Goal: Task Accomplishment & Management: Use online tool/utility

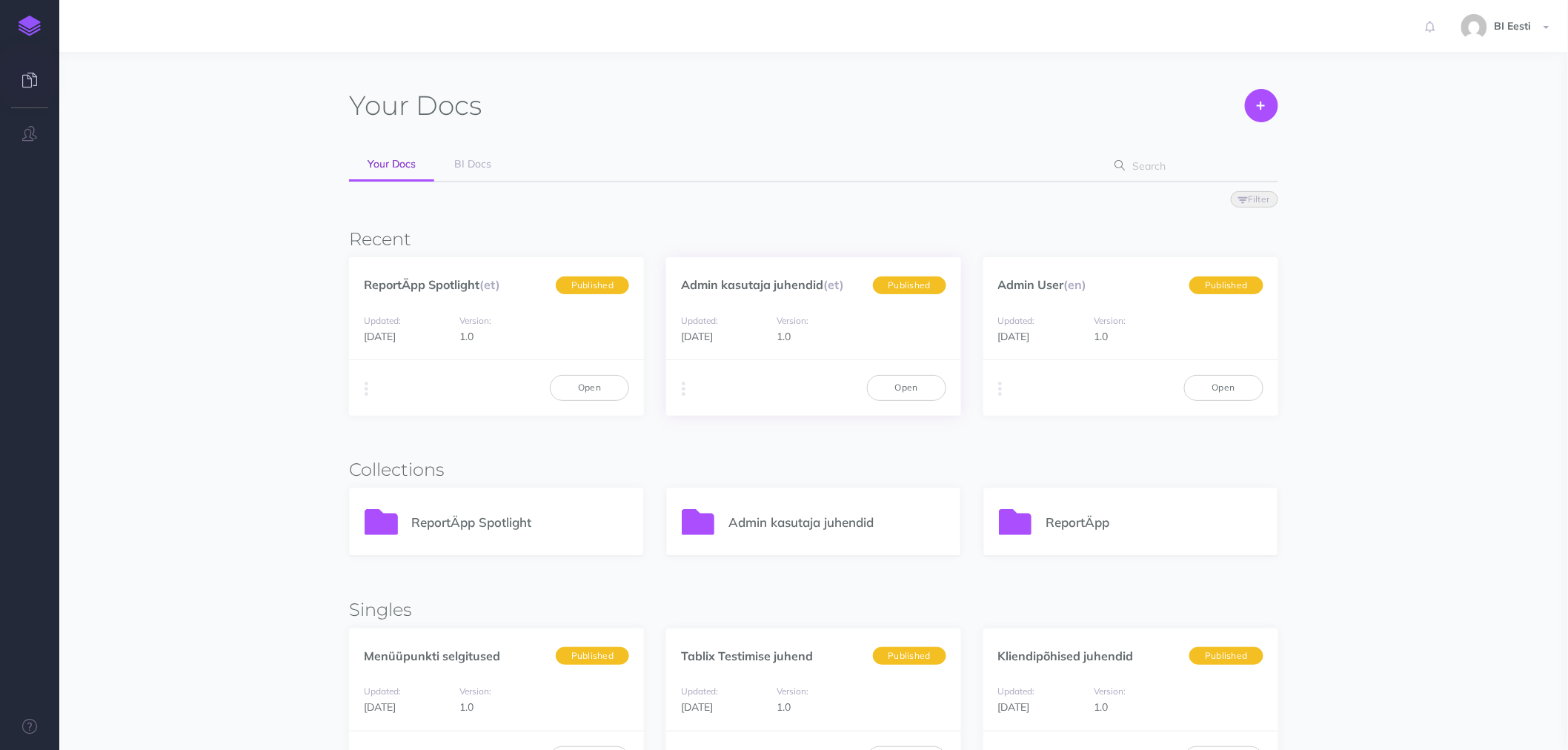
click at [720, 295] on div "Admin kasutaja juhendid (et) Published" at bounding box center [813, 277] width 295 height 39
click at [725, 283] on link "Admin kasutaja juhendid (et)" at bounding box center [762, 284] width 163 height 15
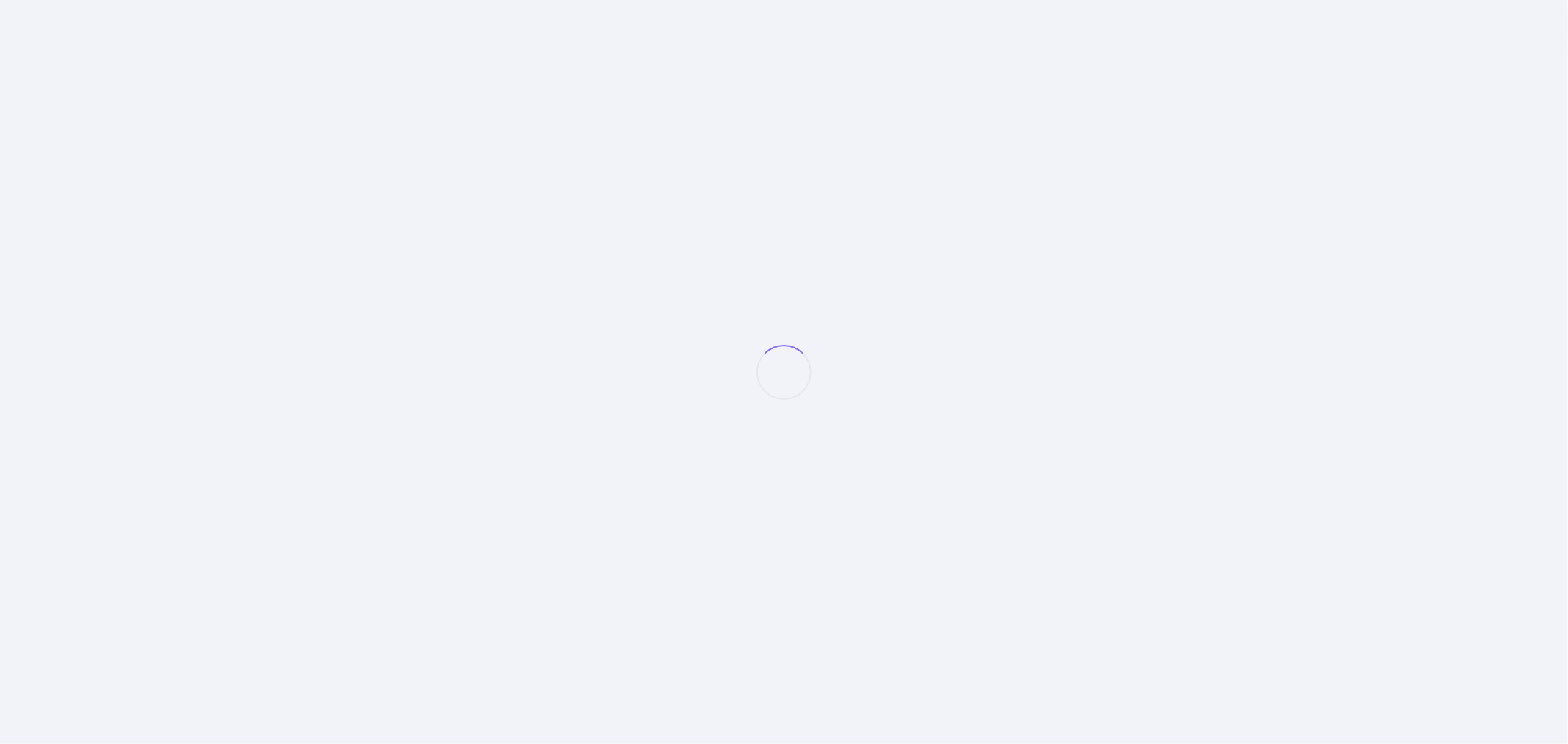
select select "et"
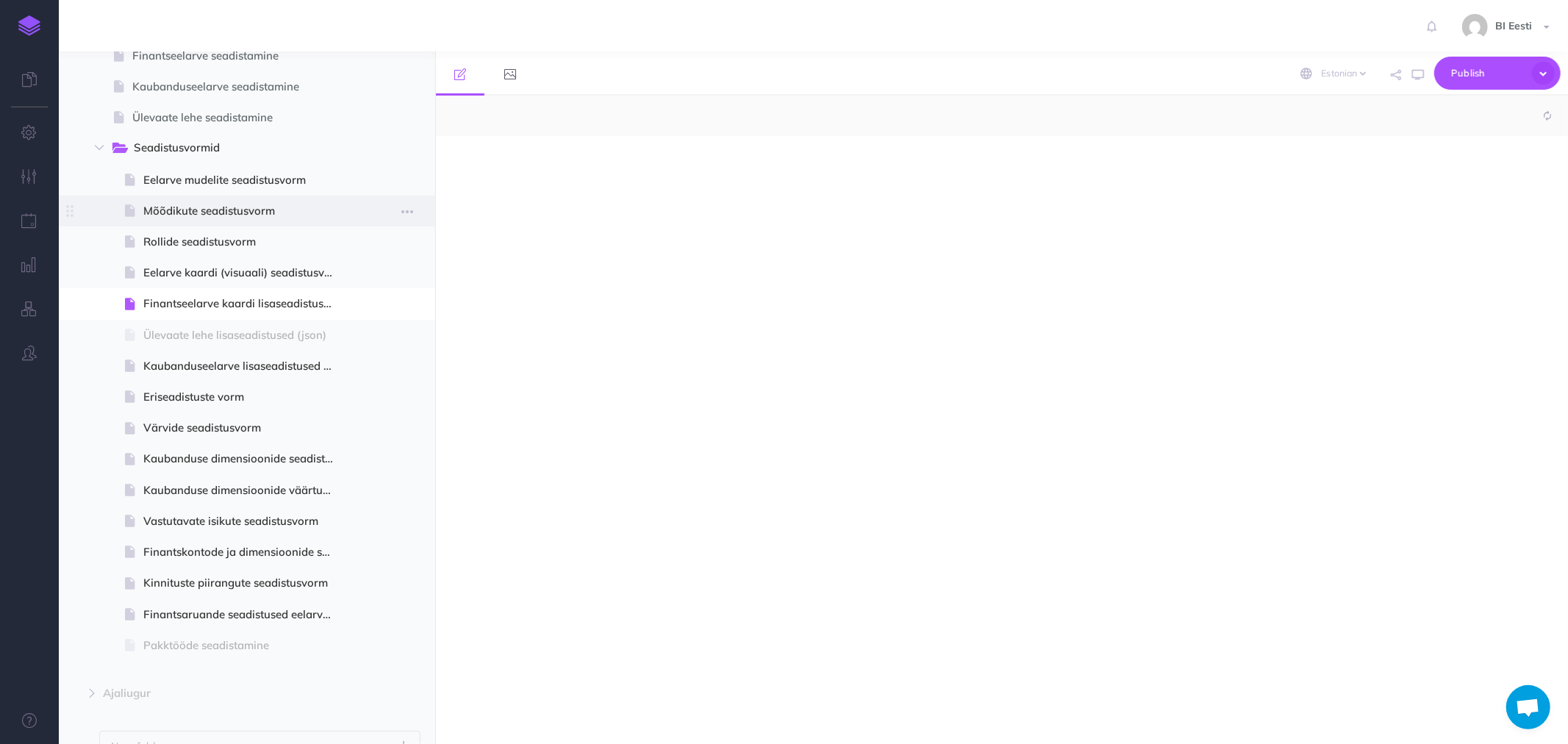
scroll to position [327, 0]
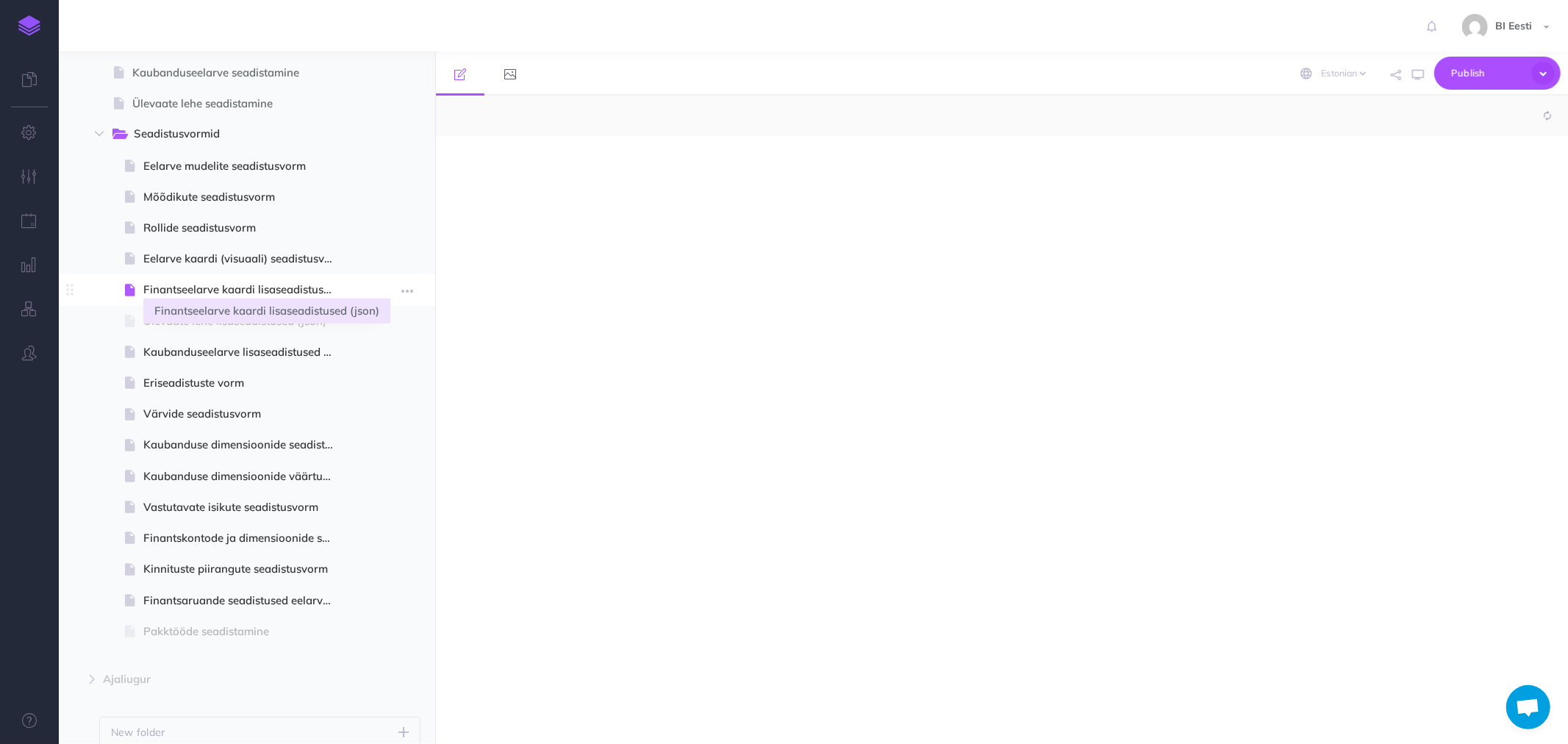
select select "null"
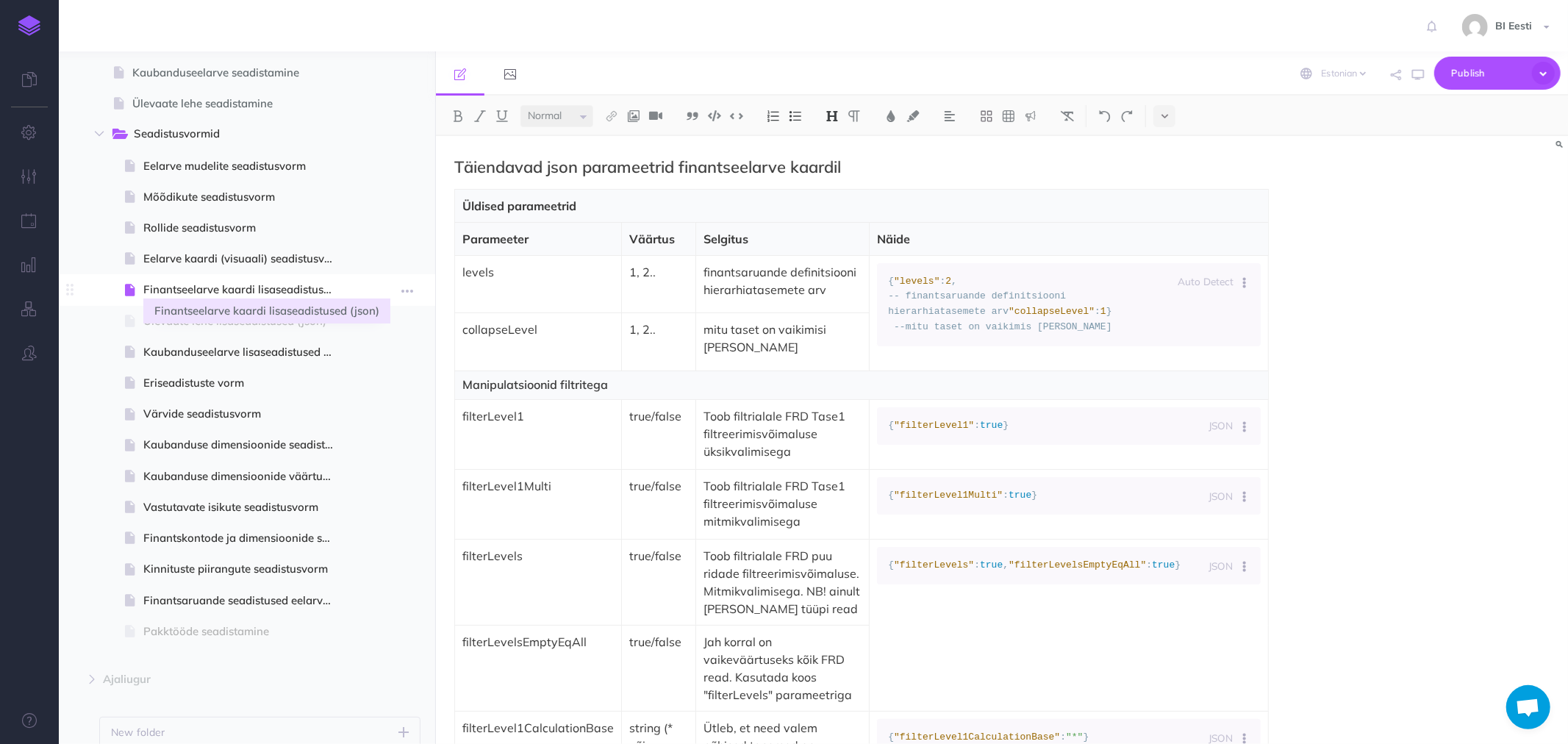
click at [221, 291] on span "Finantseelarve kaardi lisaseadistused (json)" at bounding box center [245, 290] width 203 height 18
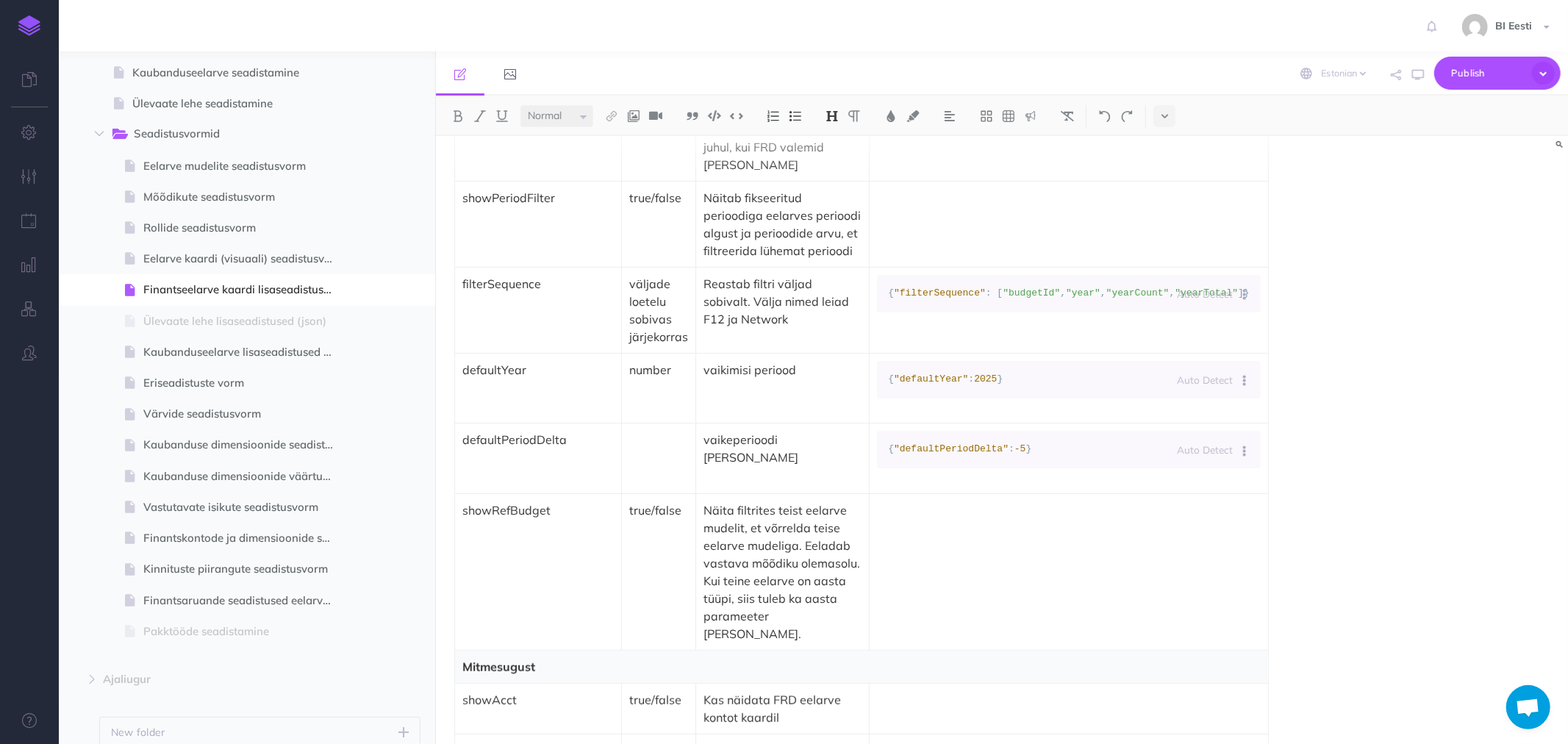
scroll to position [735, 0]
click at [569, 285] on p "filterSequence" at bounding box center [538, 288] width 151 height 18
click at [574, 241] on td "showPeriodFilter" at bounding box center [538, 229] width 167 height 86
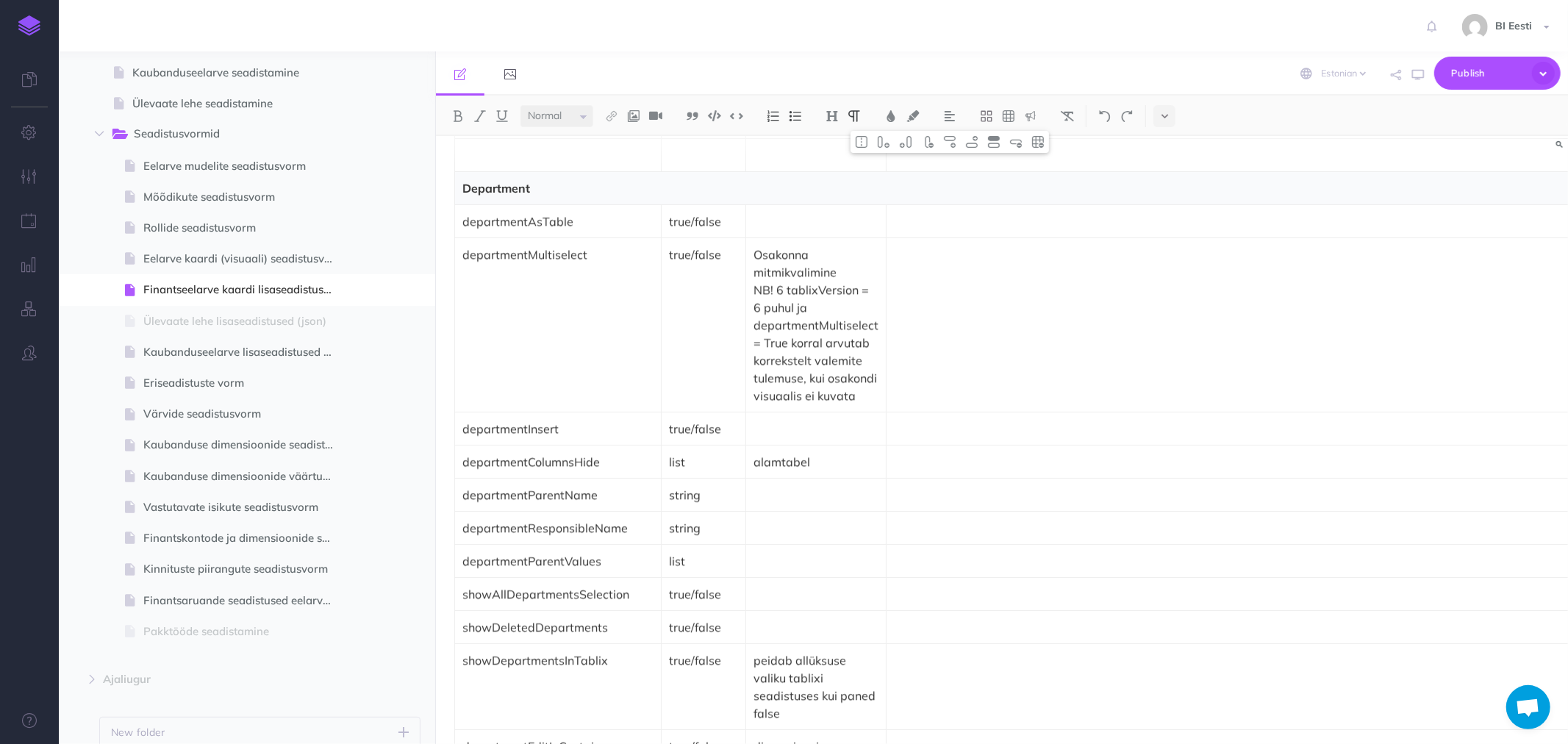
scroll to position [3106, 0]
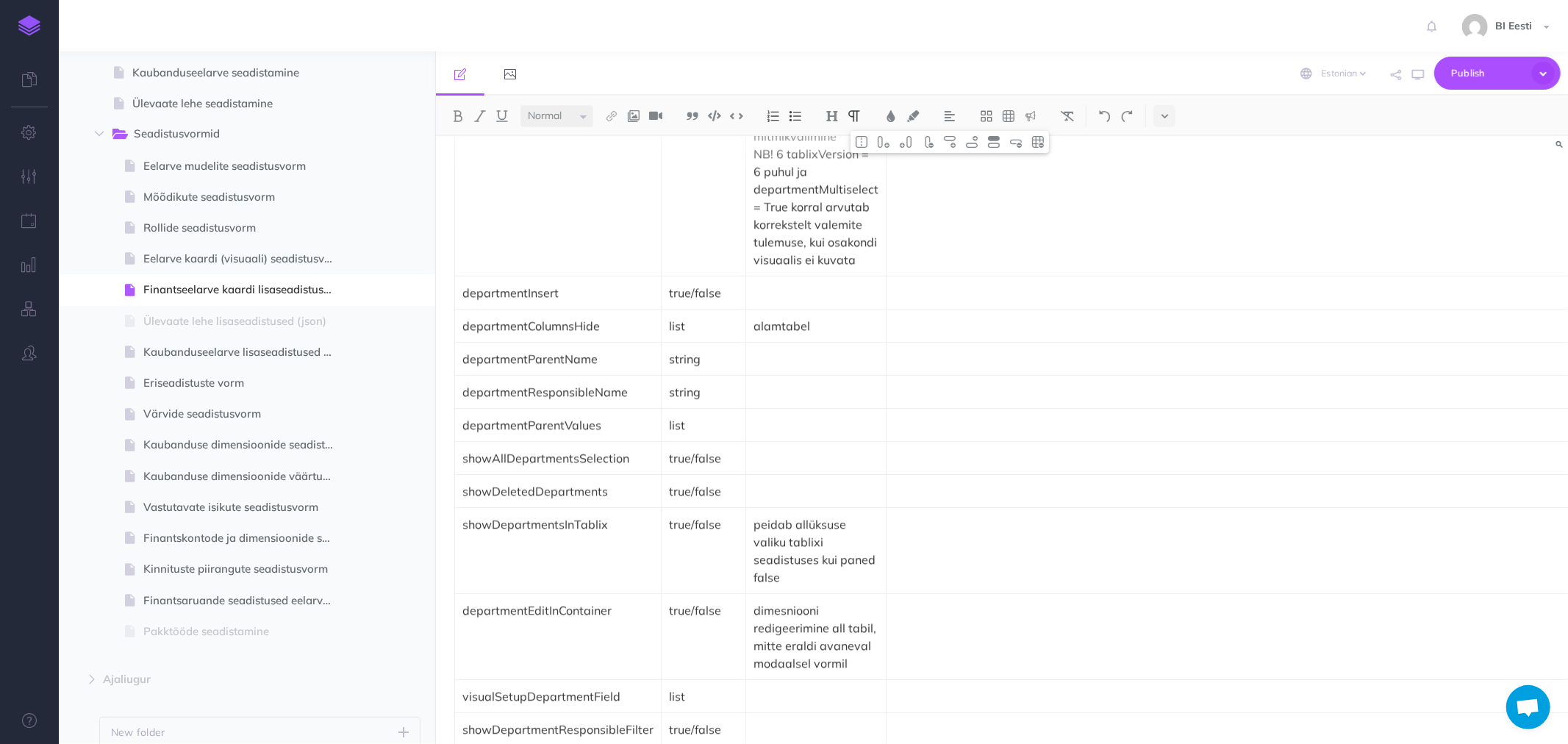
click at [602, 350] on p "departmentParentName" at bounding box center [558, 359] width 191 height 18
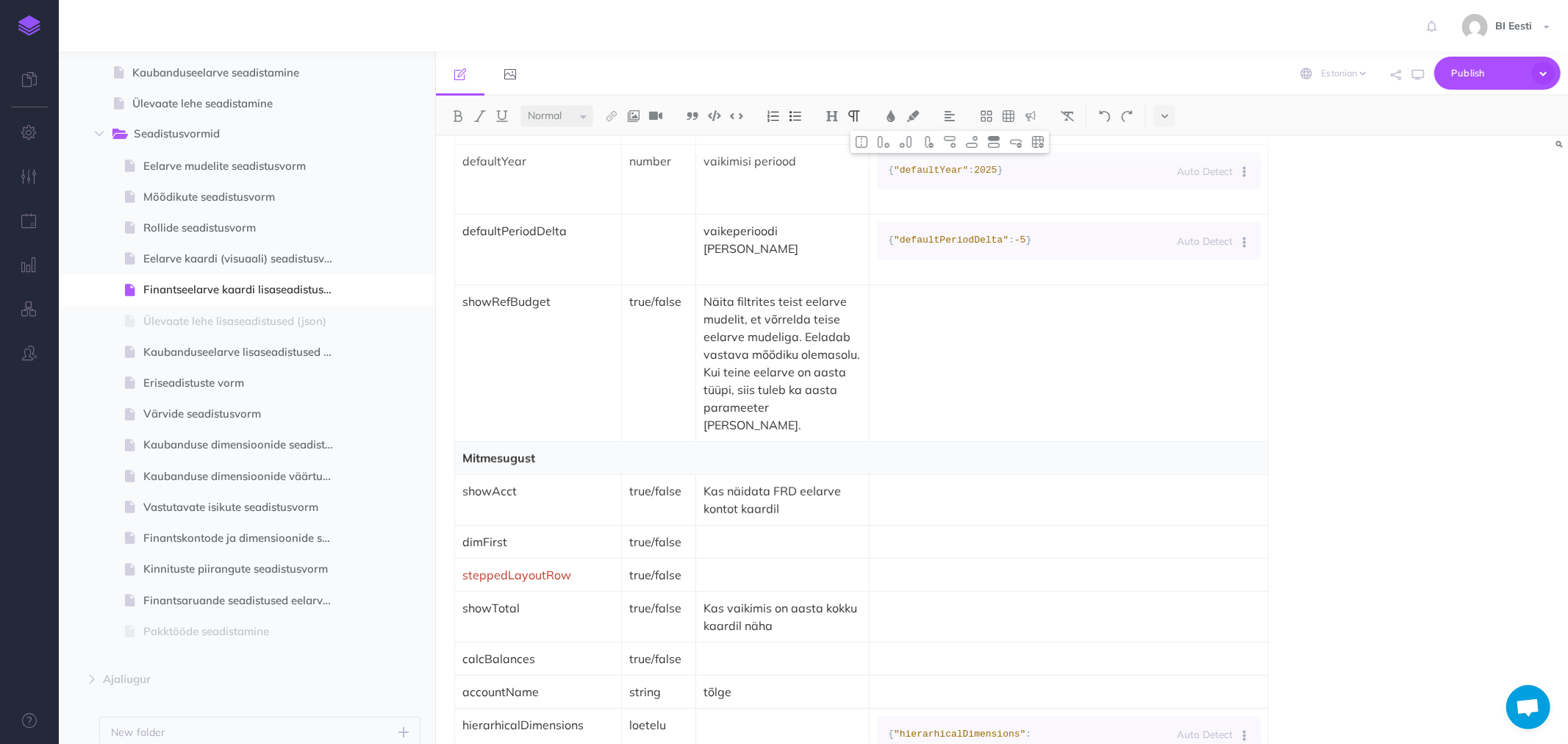
scroll to position [981, 0]
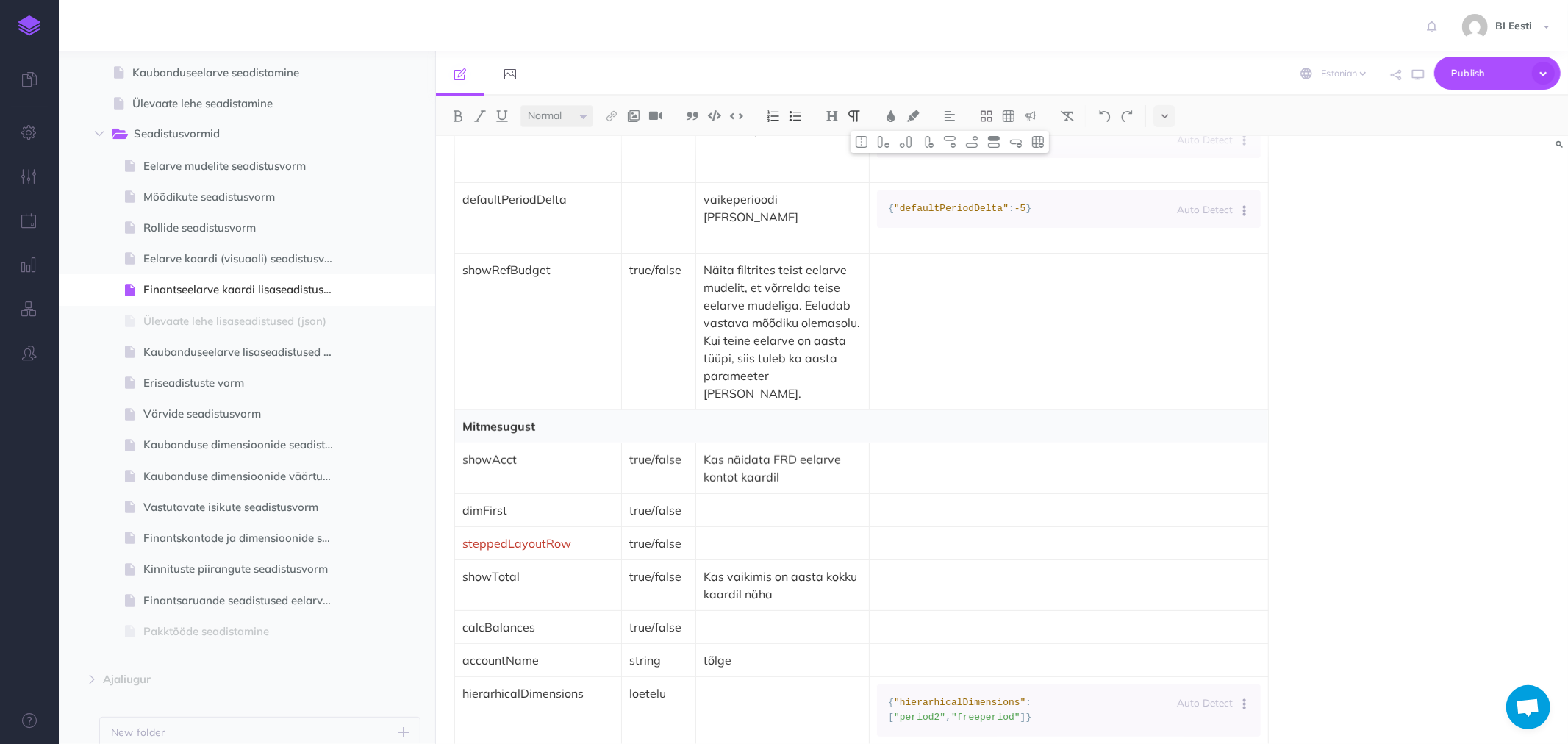
click at [464, 418] on p "Mitmesugust" at bounding box center [862, 426] width 799 height 18
click at [508, 372] on td "showRefBudget" at bounding box center [538, 332] width 167 height 157
click at [547, 418] on p "Mitmesugust" at bounding box center [862, 426] width 799 height 18
click at [954, 144] on img at bounding box center [949, 141] width 13 height 12
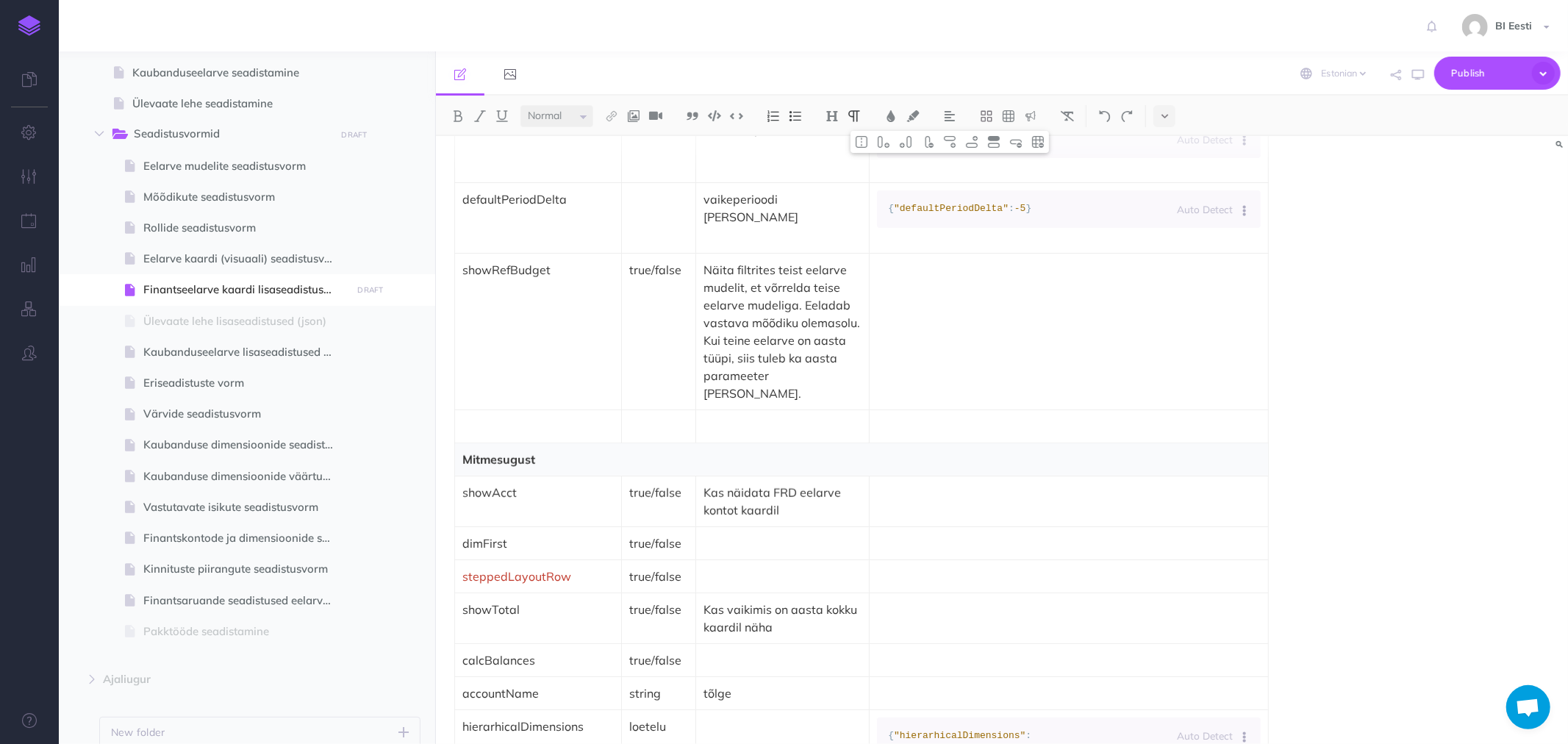
click at [487, 418] on p at bounding box center [538, 426] width 151 height 18
click at [994, 138] on img at bounding box center [994, 141] width 13 height 12
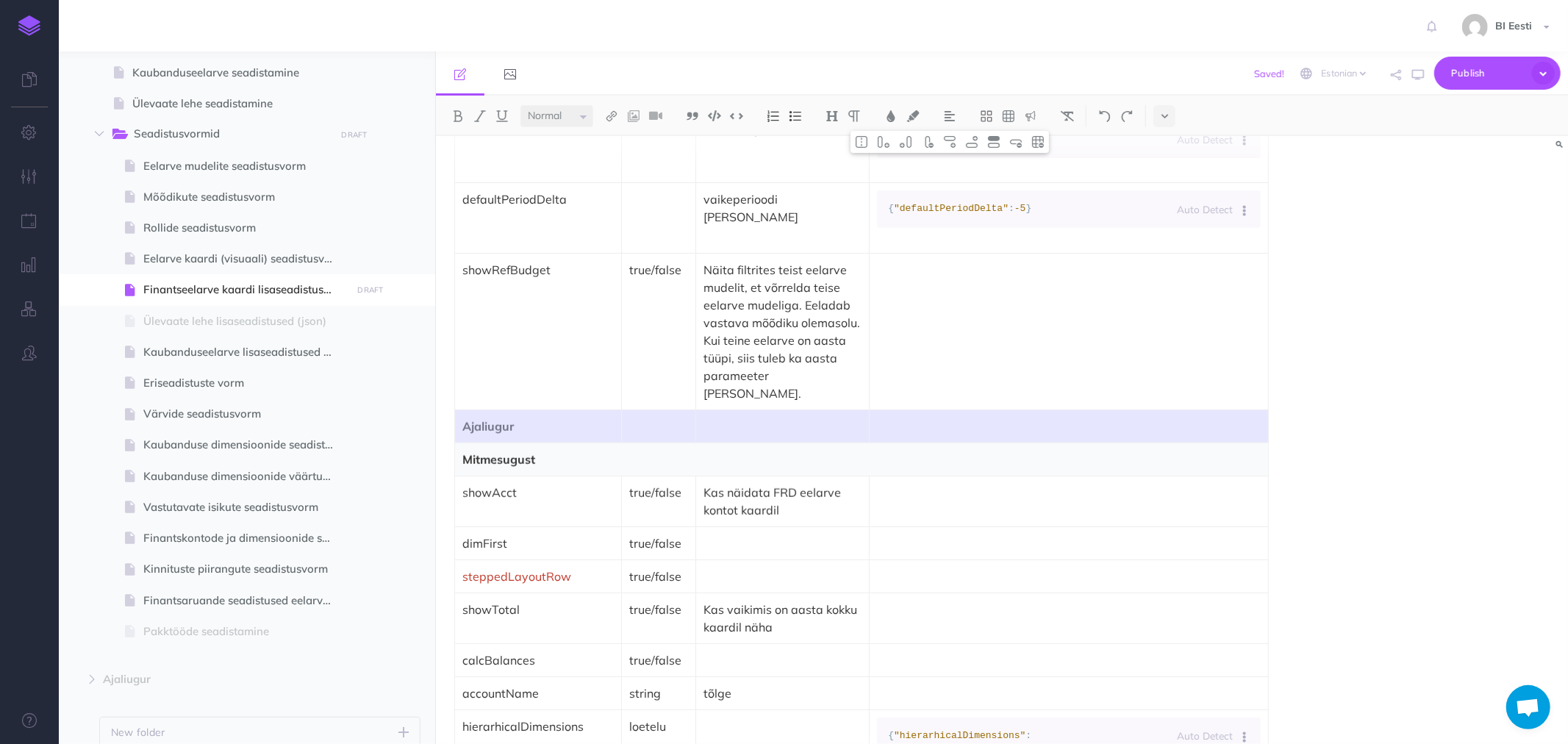
drag, startPoint x: 567, startPoint y: 405, endPoint x: 1036, endPoint y: 402, distance: 469.0
click at [1036, 410] on tr "Ajaliugur" at bounding box center [862, 426] width 813 height 33
click at [862, 138] on img at bounding box center [862, 141] width 13 height 12
click at [776, 418] on p "Ajaliugur" at bounding box center [862, 426] width 799 height 18
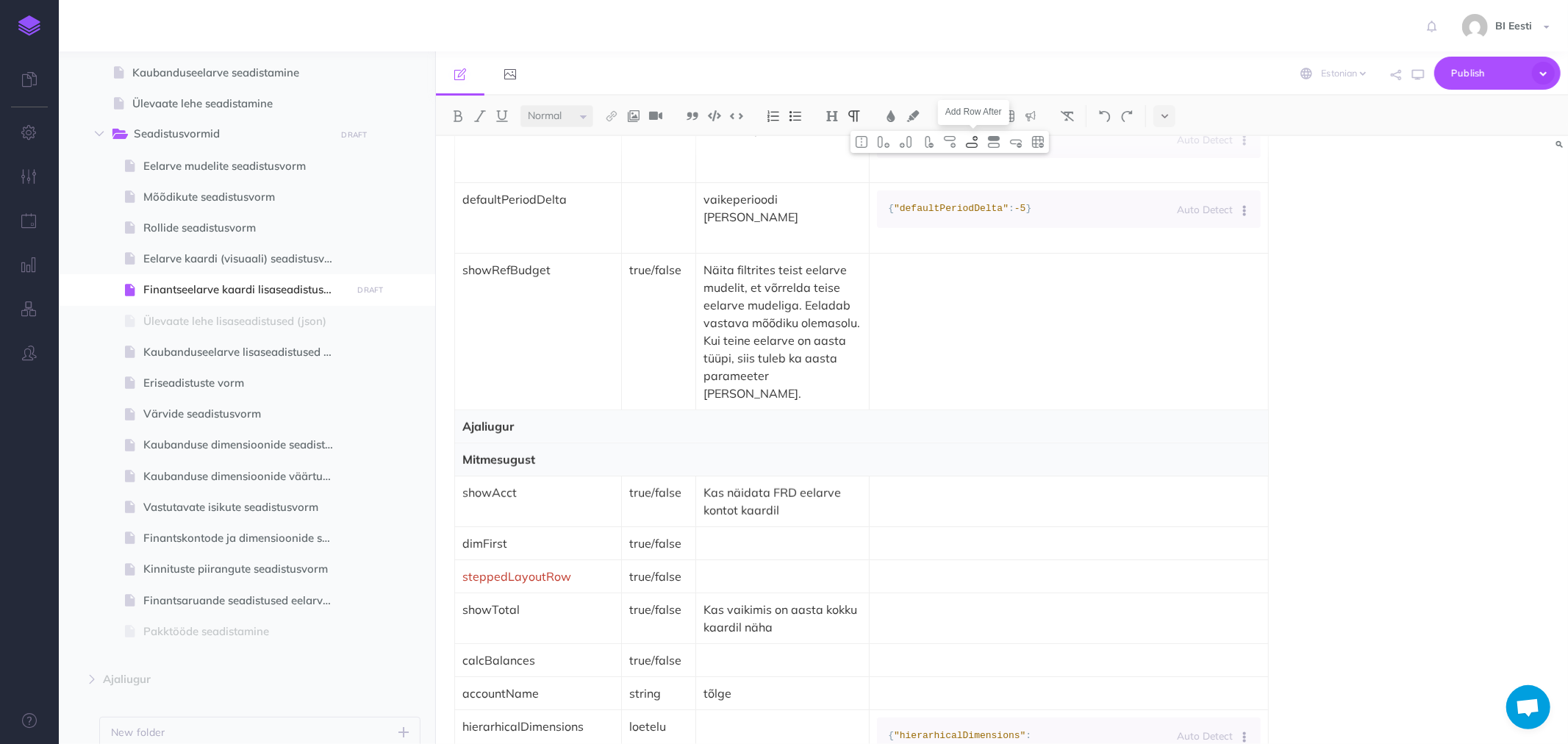
click at [976, 145] on img at bounding box center [972, 141] width 13 height 12
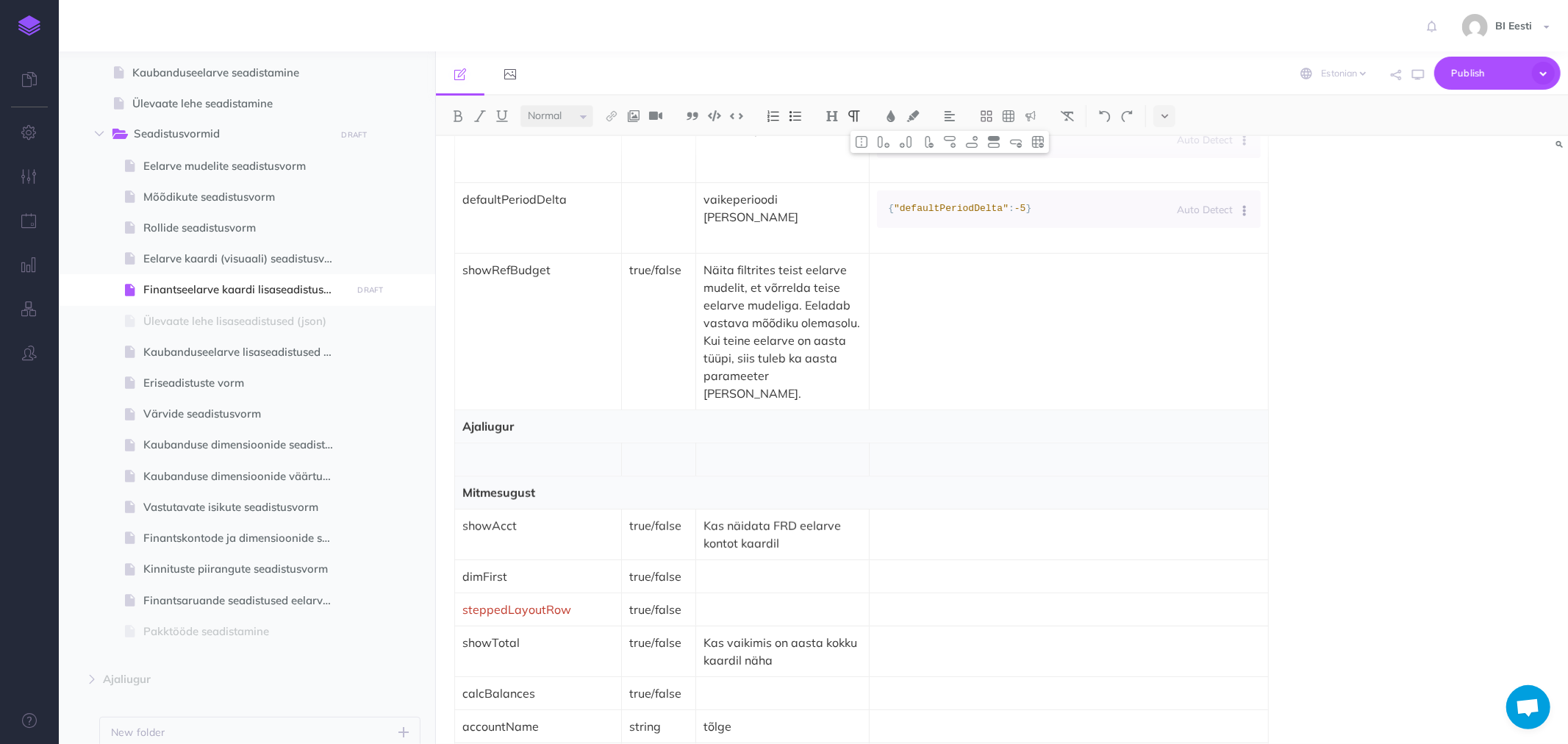
click at [551, 451] on p at bounding box center [538, 460] width 151 height 18
click at [994, 140] on img at bounding box center [994, 141] width 13 height 12
click at [497, 451] on p "Timelöine" at bounding box center [538, 460] width 151 height 18
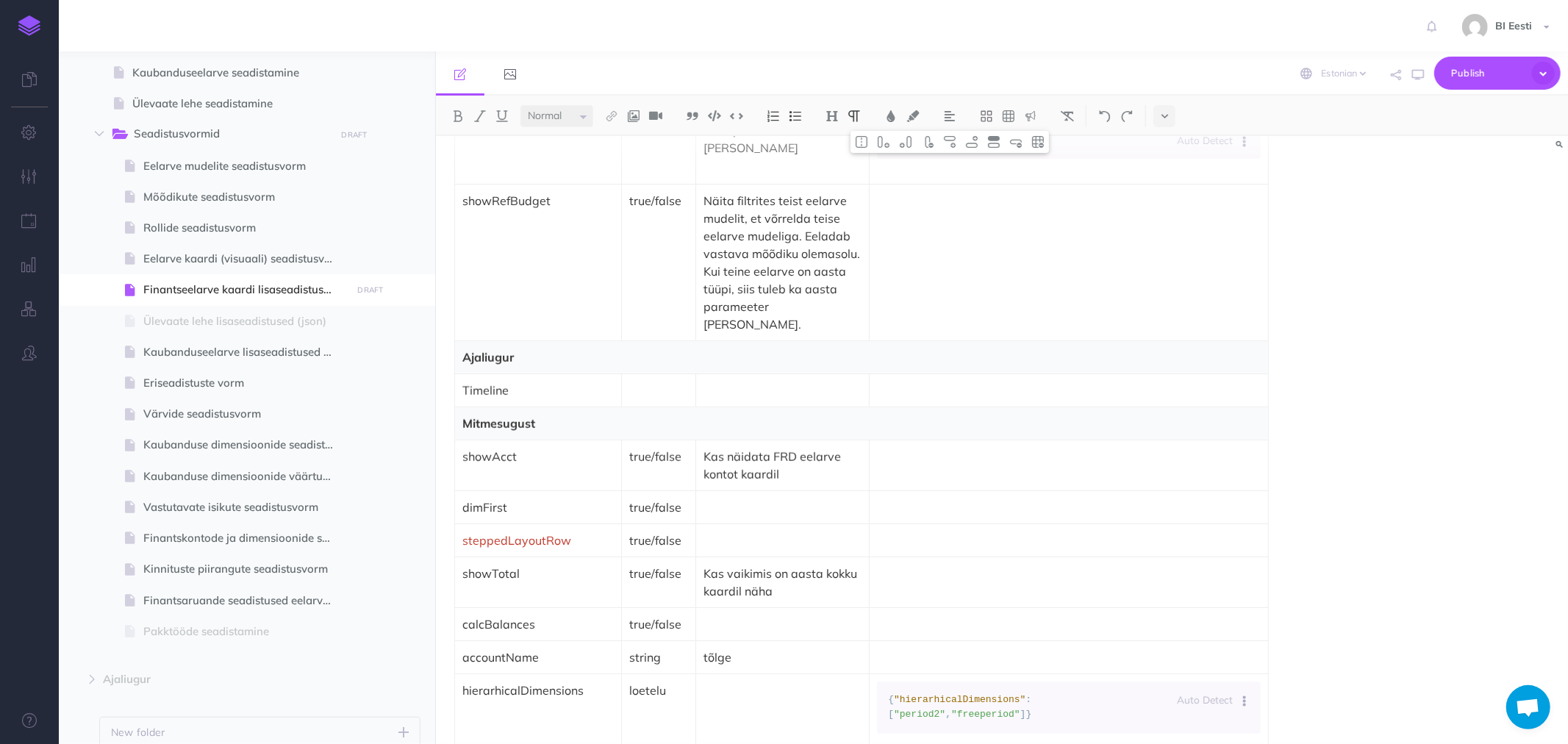
scroll to position [1062, 0]
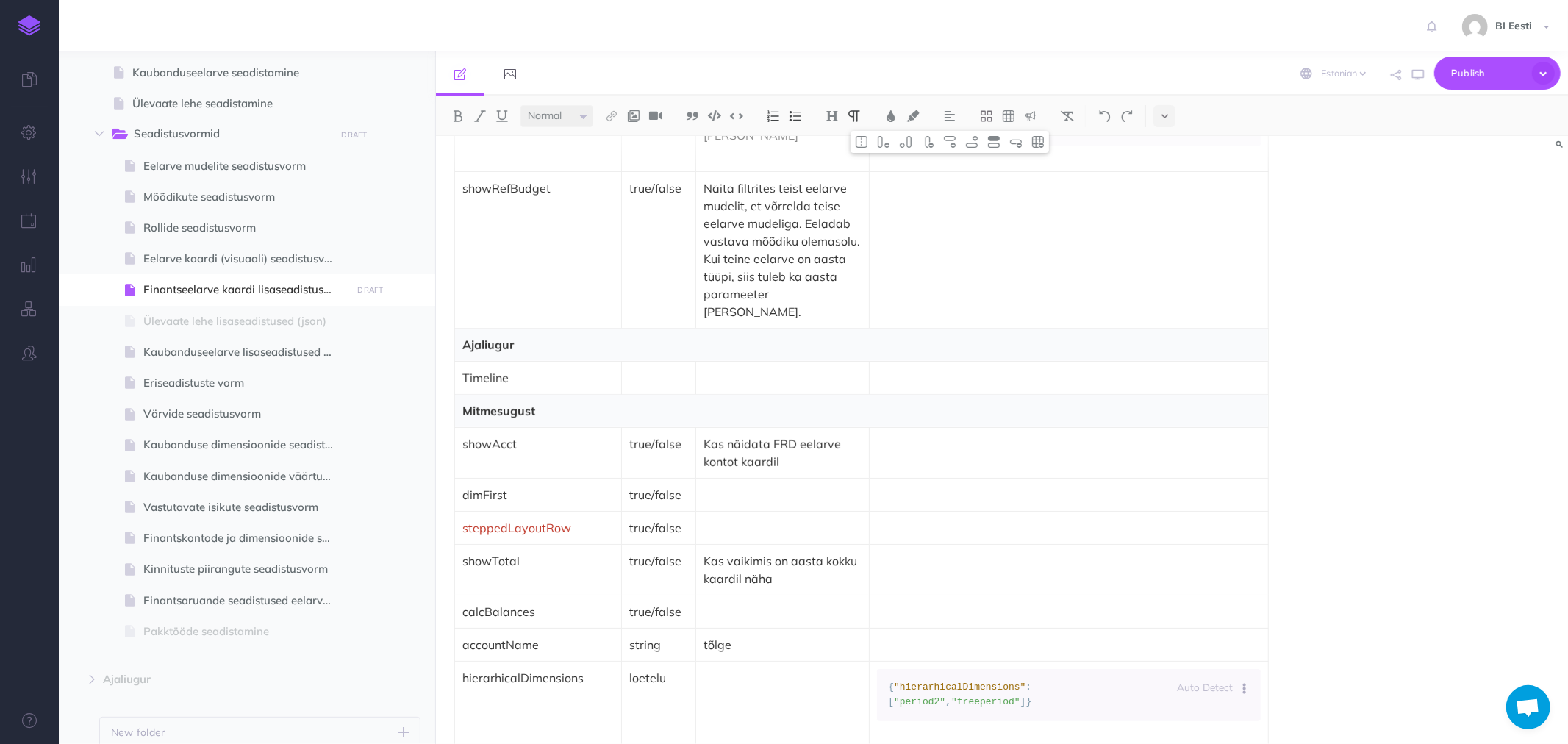
click at [640, 369] on p at bounding box center [659, 377] width 59 height 18
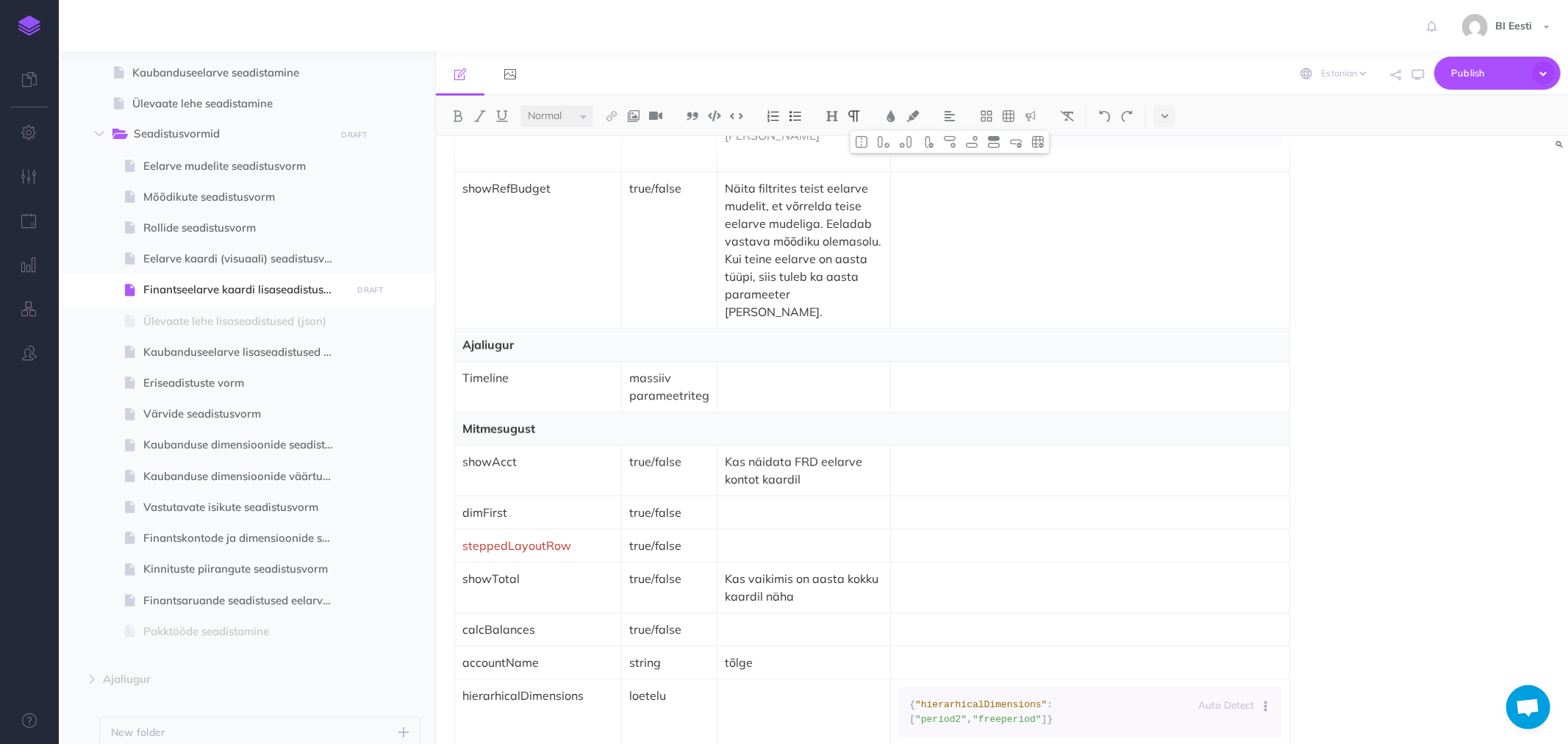
scroll to position [1062, 0]
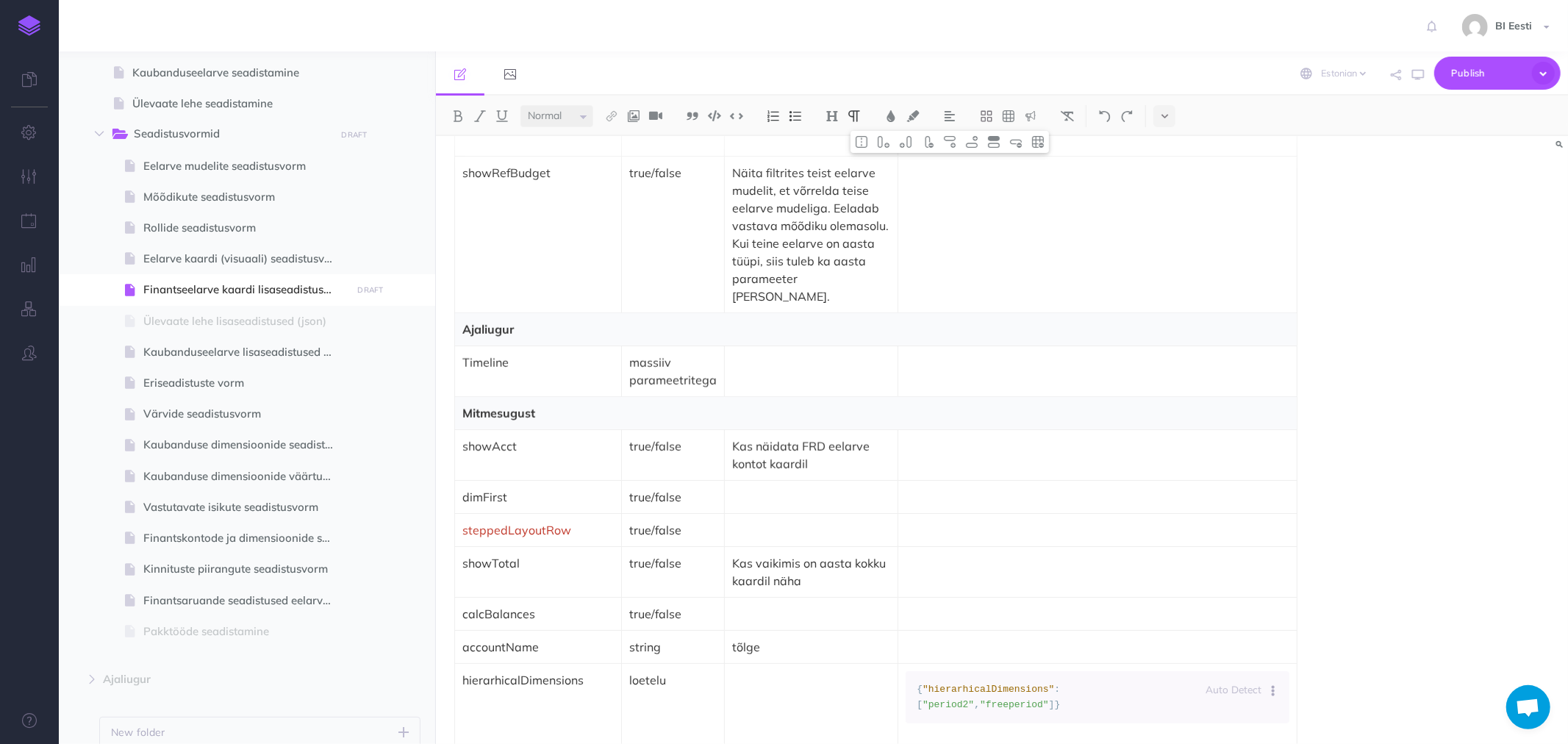
click at [760, 368] on td at bounding box center [812, 370] width 174 height 50
click at [567, 368] on td "Timeline" at bounding box center [538, 370] width 167 height 50
click at [468, 372] on p at bounding box center [538, 380] width 151 height 18
click at [1008, 116] on img at bounding box center [1008, 116] width 13 height 12
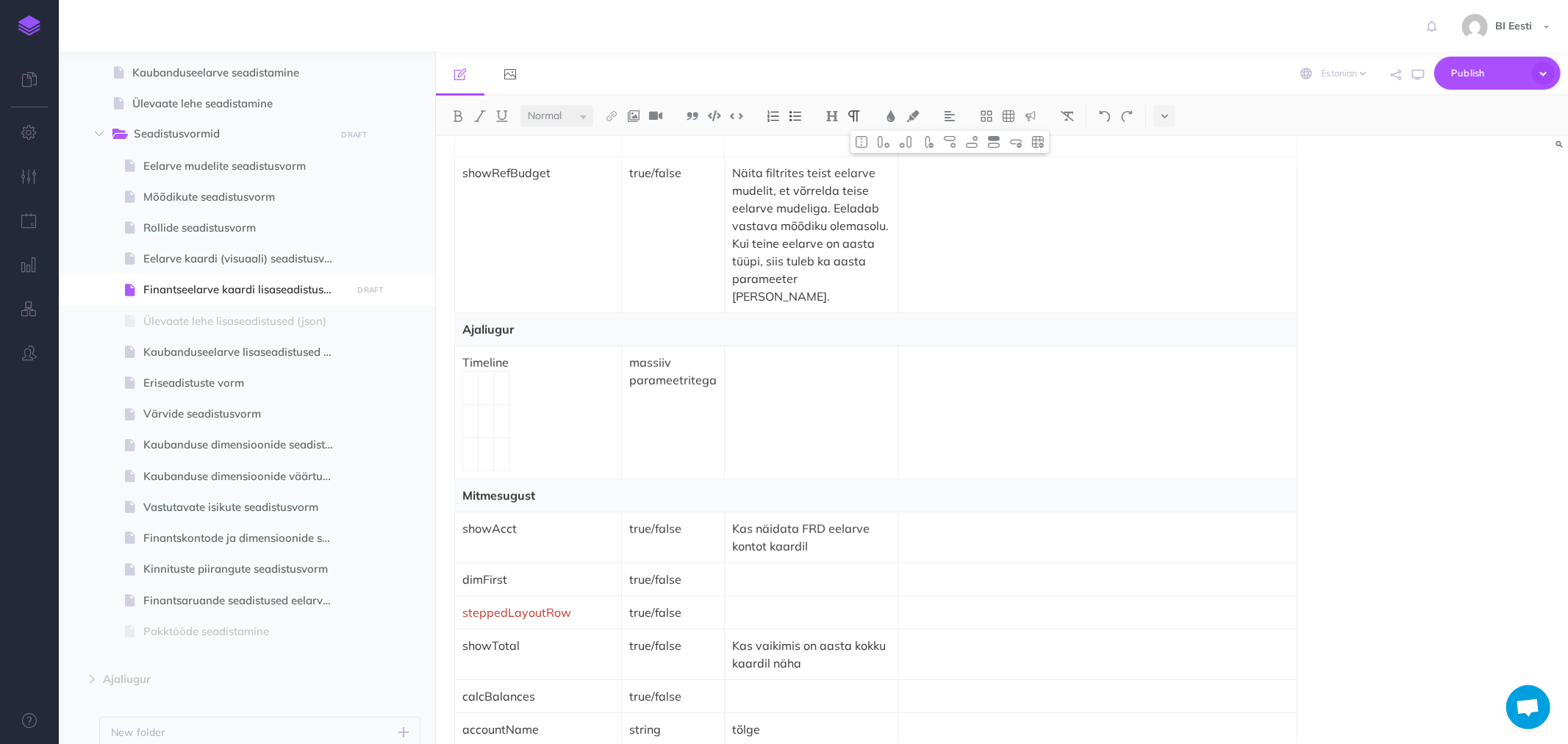
click at [488, 380] on td at bounding box center [487, 388] width 16 height 33
click at [930, 144] on img at bounding box center [928, 141] width 13 height 12
click at [928, 142] on img at bounding box center [928, 141] width 13 height 12
click at [471, 381] on td at bounding box center [471, 388] width 16 height 33
click at [748, 378] on td at bounding box center [812, 412] width 174 height 133
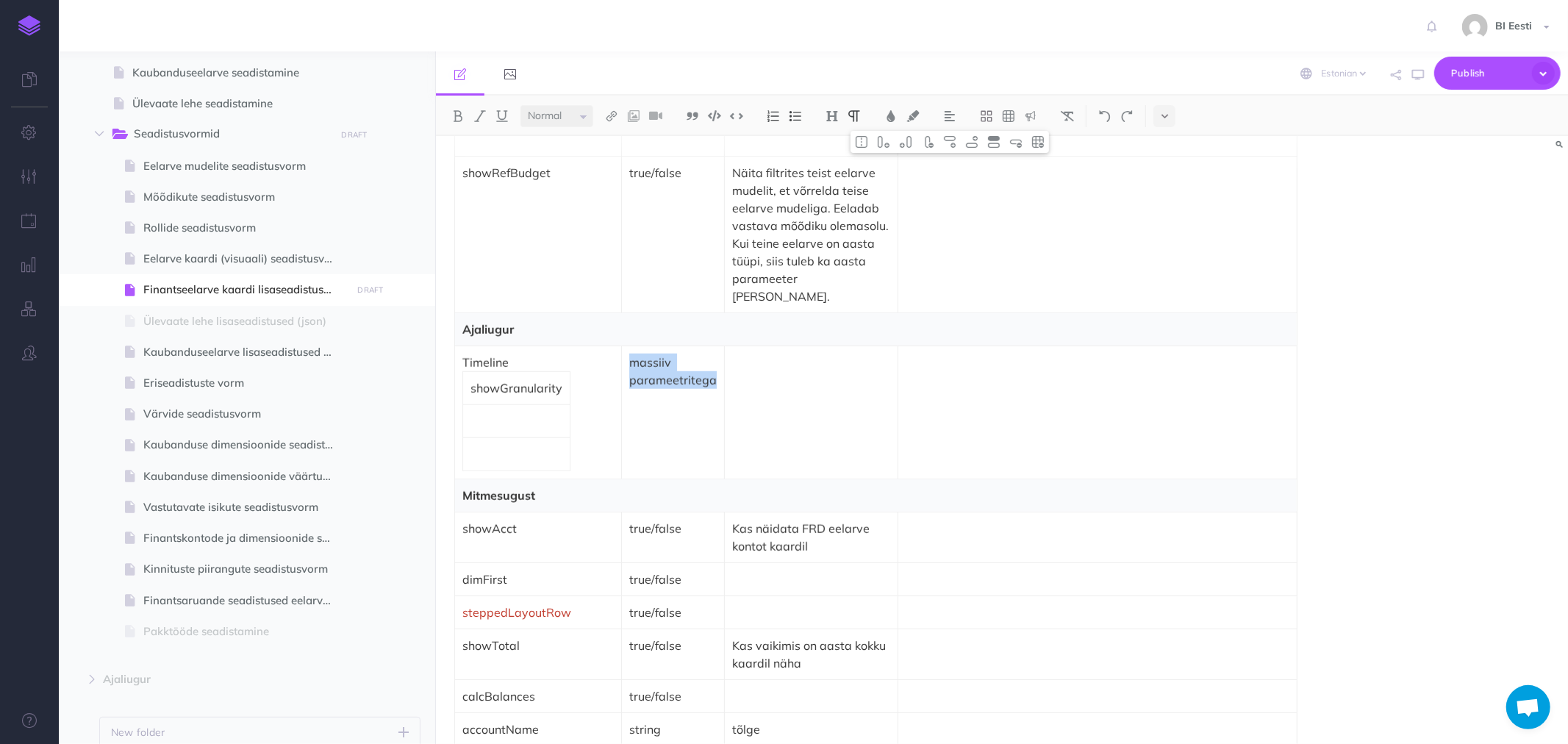
drag, startPoint x: 711, startPoint y: 374, endPoint x: 619, endPoint y: 347, distance: 95.9
click at [622, 347] on td "massiiv parameetritega" at bounding box center [673, 412] width 103 height 133
drag, startPoint x: 713, startPoint y: 375, endPoint x: 631, endPoint y: 355, distance: 84.4
click at [631, 355] on td "massiiv parameetritega" at bounding box center [673, 412] width 103 height 133
click at [609, 346] on td "Timeline showGranular" at bounding box center [538, 412] width 167 height 133
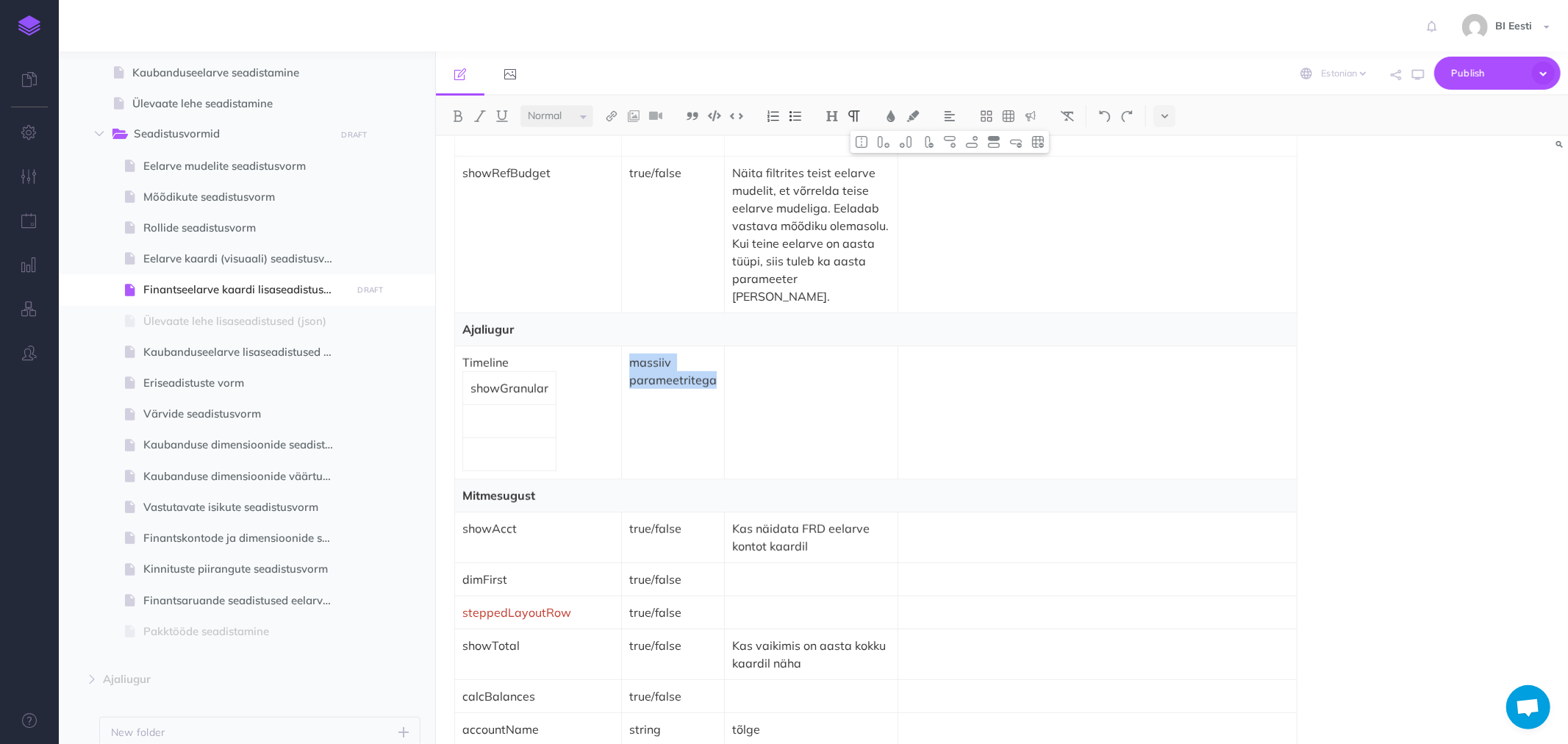
drag, startPoint x: 709, startPoint y: 375, endPoint x: 622, endPoint y: 359, distance: 88.5
click at [622, 359] on td "massiiv parameetritega" at bounding box center [673, 412] width 103 height 133
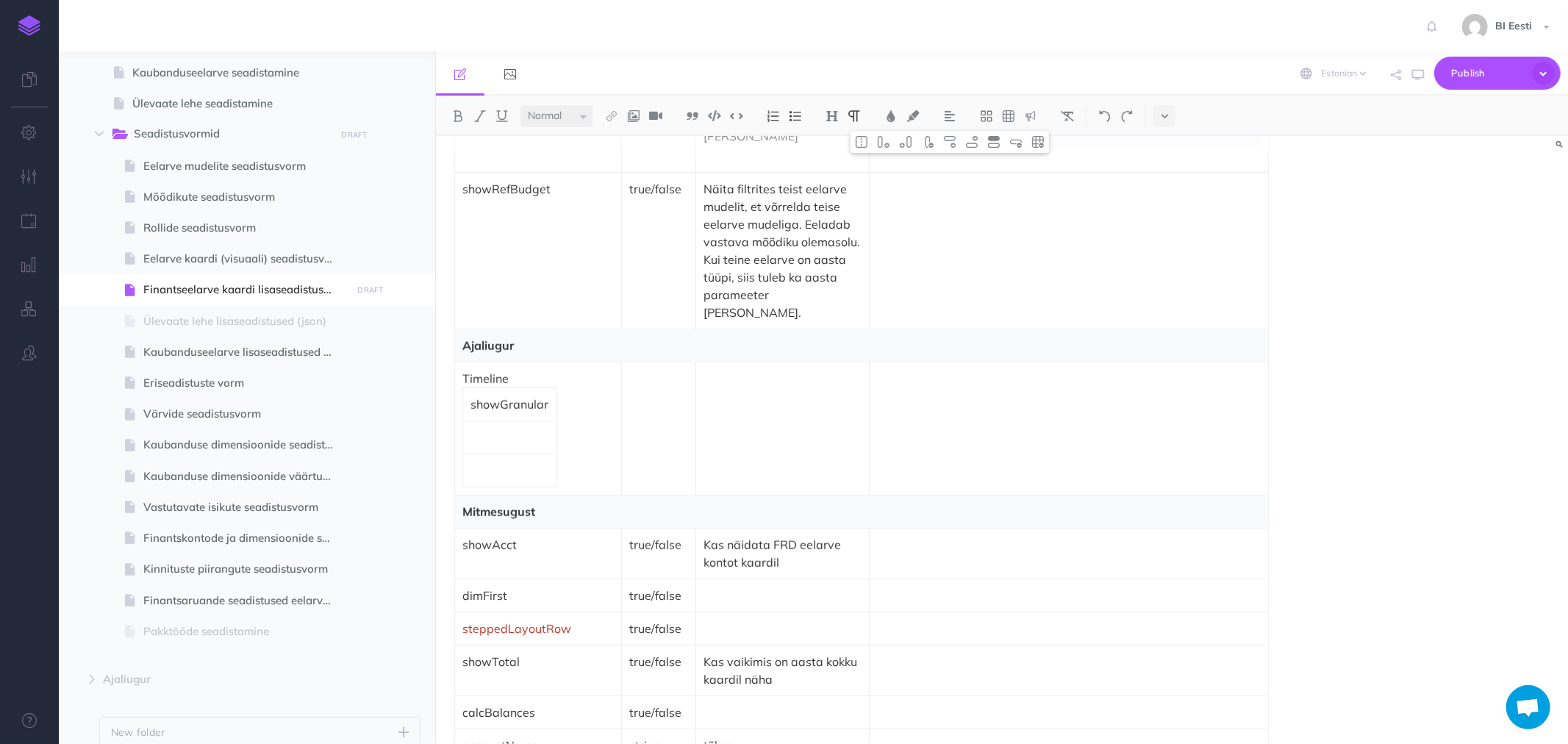
scroll to position [1062, 0]
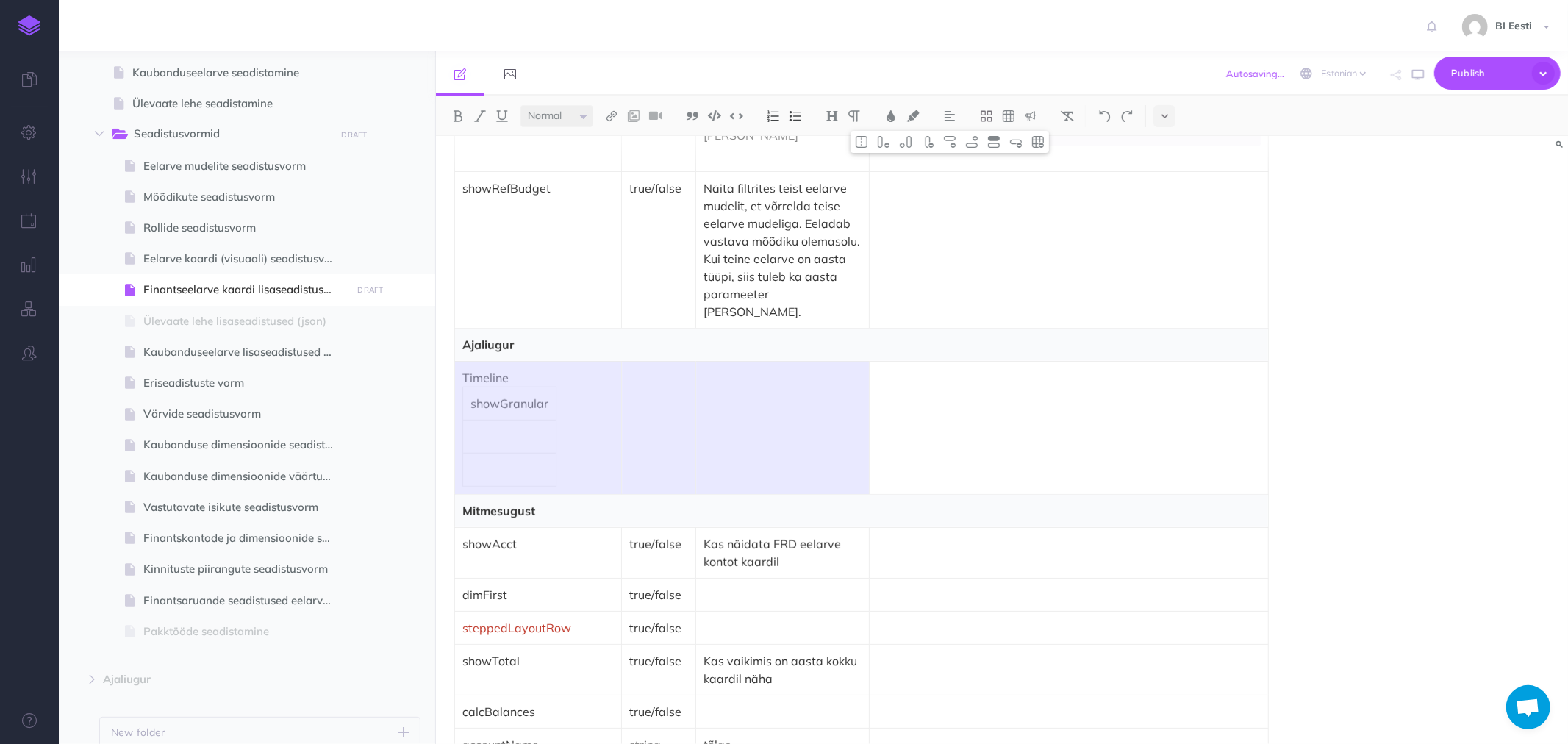
drag, startPoint x: 592, startPoint y: 416, endPoint x: 723, endPoint y: 417, distance: 131.0
click at [723, 417] on tr "Timeline showGranular" at bounding box center [862, 427] width 813 height 133
drag, startPoint x: 591, startPoint y: 402, endPoint x: 711, endPoint y: 406, distance: 120.1
click at [711, 406] on tr "Timeline showGranular" at bounding box center [862, 427] width 813 height 133
click at [605, 369] on p "Timeline" at bounding box center [538, 377] width 151 height 18
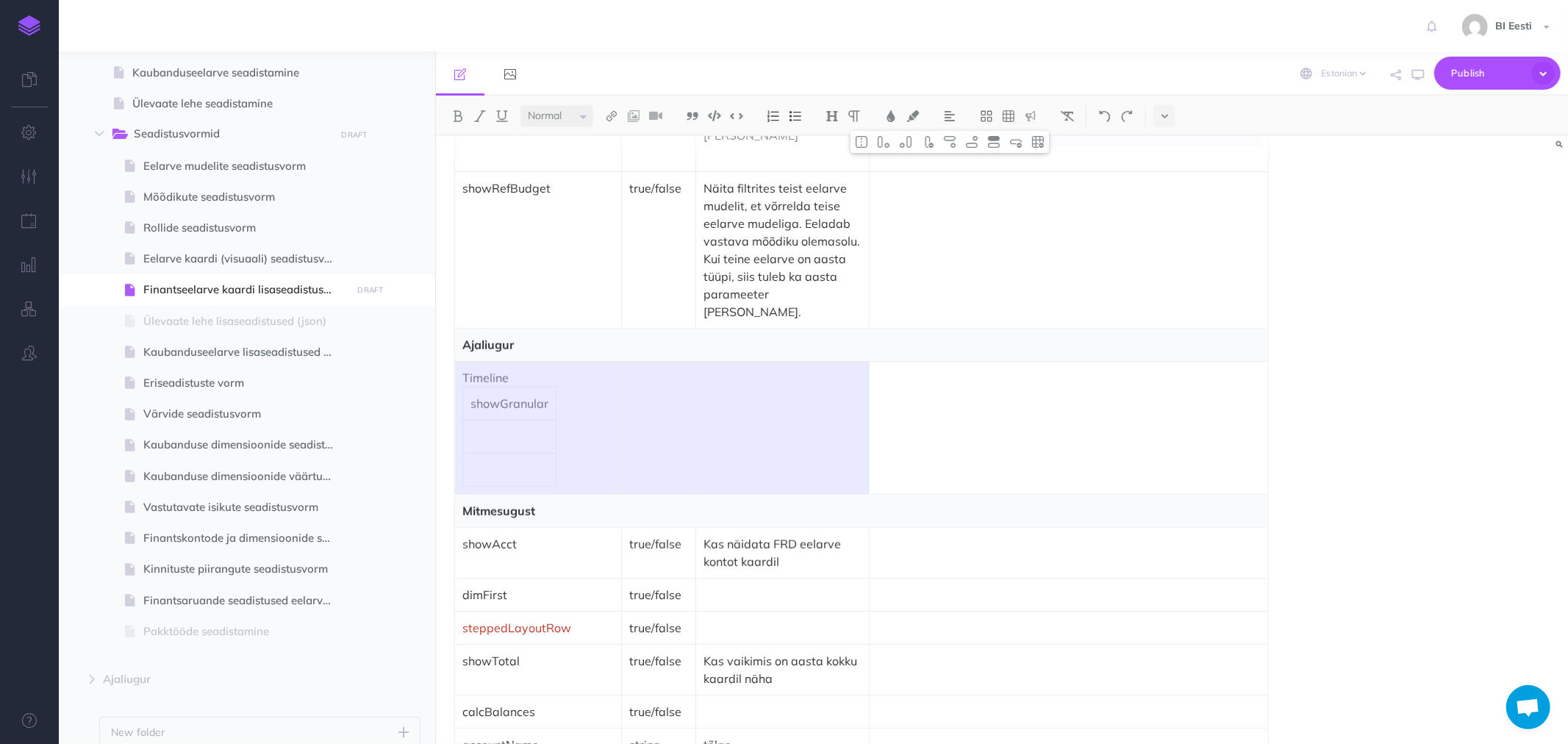
drag, startPoint x: 585, startPoint y: 353, endPoint x: 759, endPoint y: 366, distance: 174.5
click at [759, 366] on tr "Timeline showGranular" at bounding box center [862, 427] width 813 height 133
drag, startPoint x: 759, startPoint y: 366, endPoint x: 1100, endPoint y: 187, distance: 385.1
click at [1100, 187] on p at bounding box center [1069, 188] width 383 height 18
drag, startPoint x: 656, startPoint y: 394, endPoint x: 758, endPoint y: 374, distance: 103.9
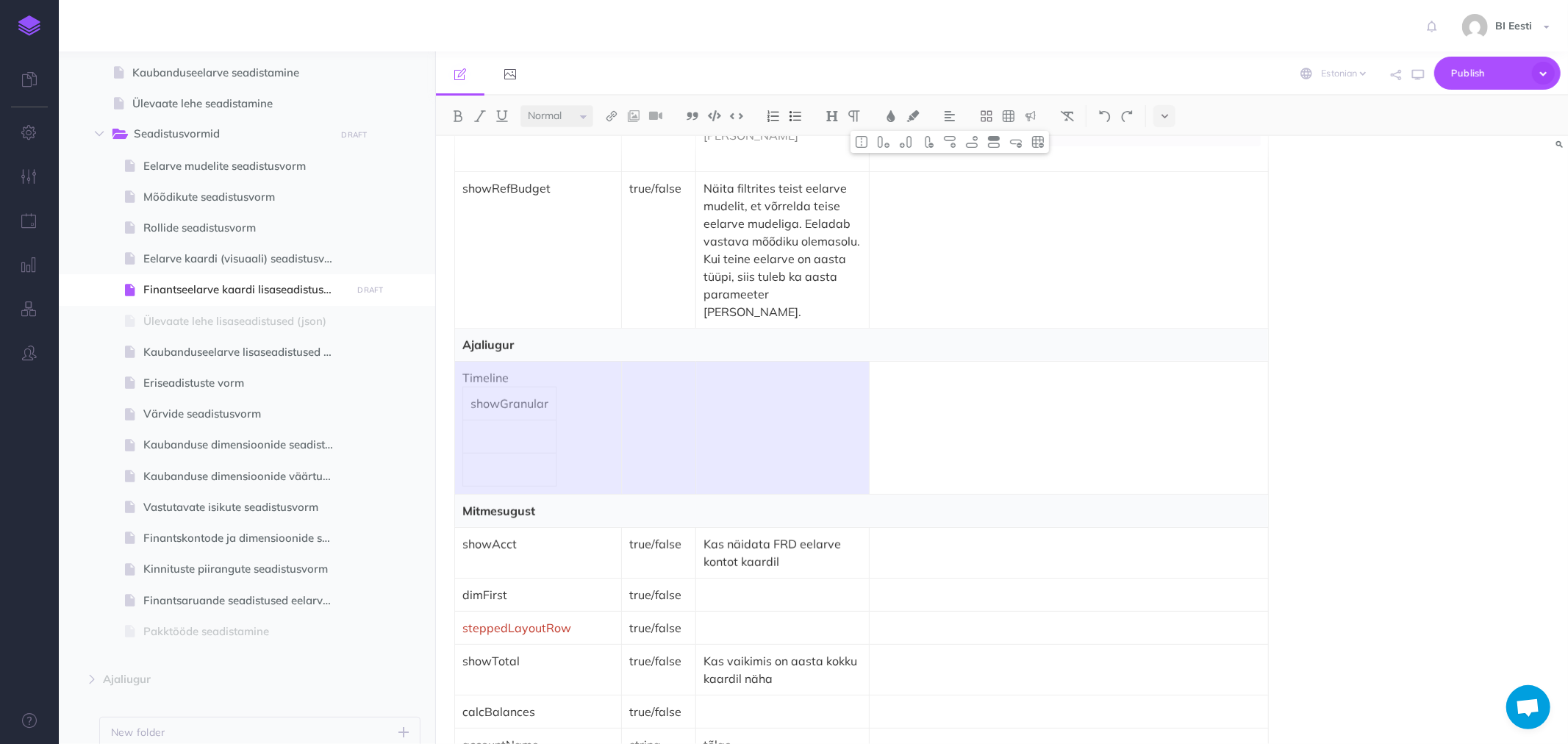
click at [733, 398] on tr "Timeline showGranular" at bounding box center [862, 427] width 813 height 133
click at [868, 146] on img at bounding box center [862, 141] width 13 height 12
click at [758, 447] on td "Timeline showGranular" at bounding box center [662, 427] width 415 height 133
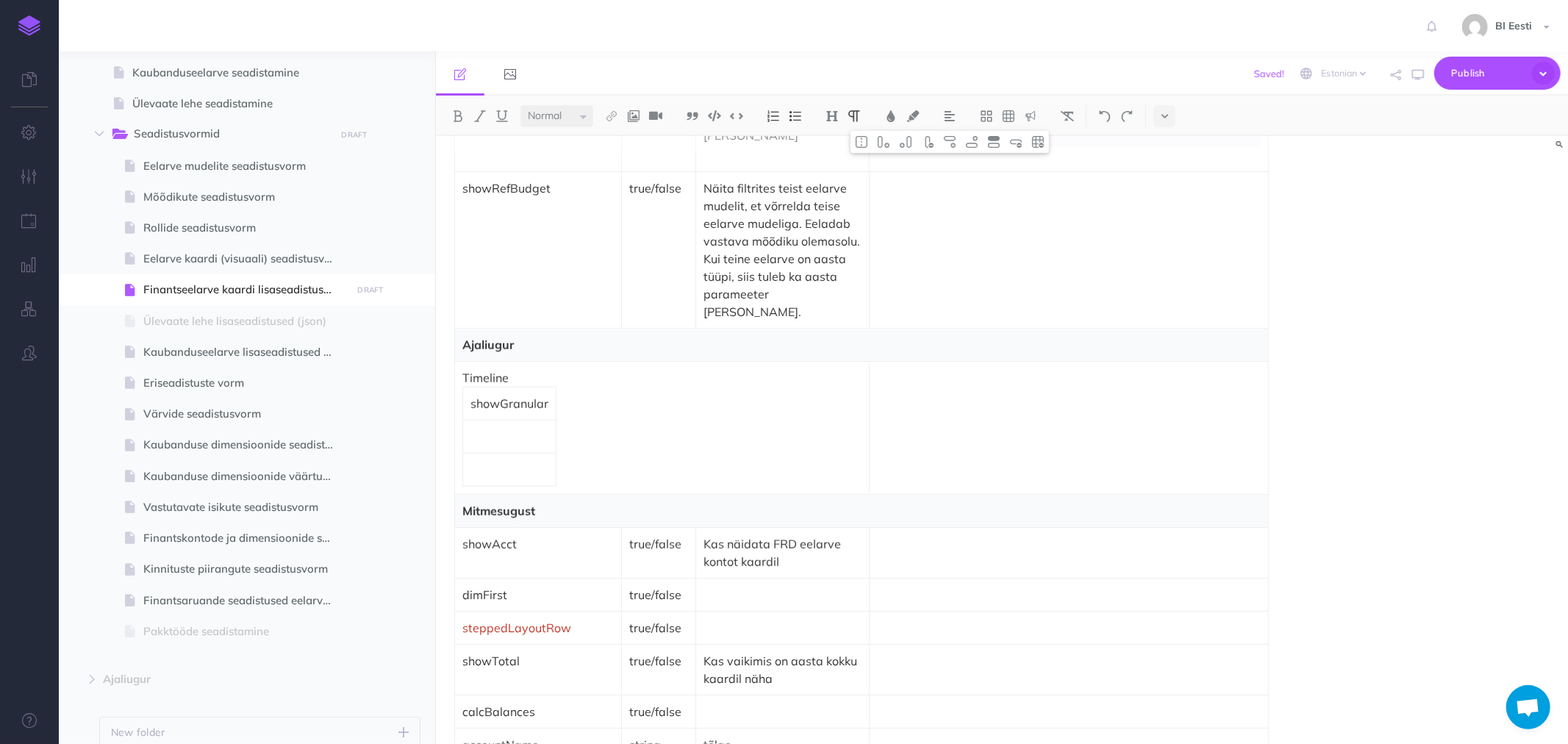
click at [653, 401] on td "Timeline showGranular" at bounding box center [662, 427] width 415 height 133
click at [547, 395] on p "showGranular" at bounding box center [509, 404] width 78 height 18
click at [905, 141] on img at bounding box center [905, 141] width 13 height 12
click at [574, 387] on td at bounding box center [578, 403] width 16 height 33
click at [909, 144] on img at bounding box center [905, 141] width 13 height 12
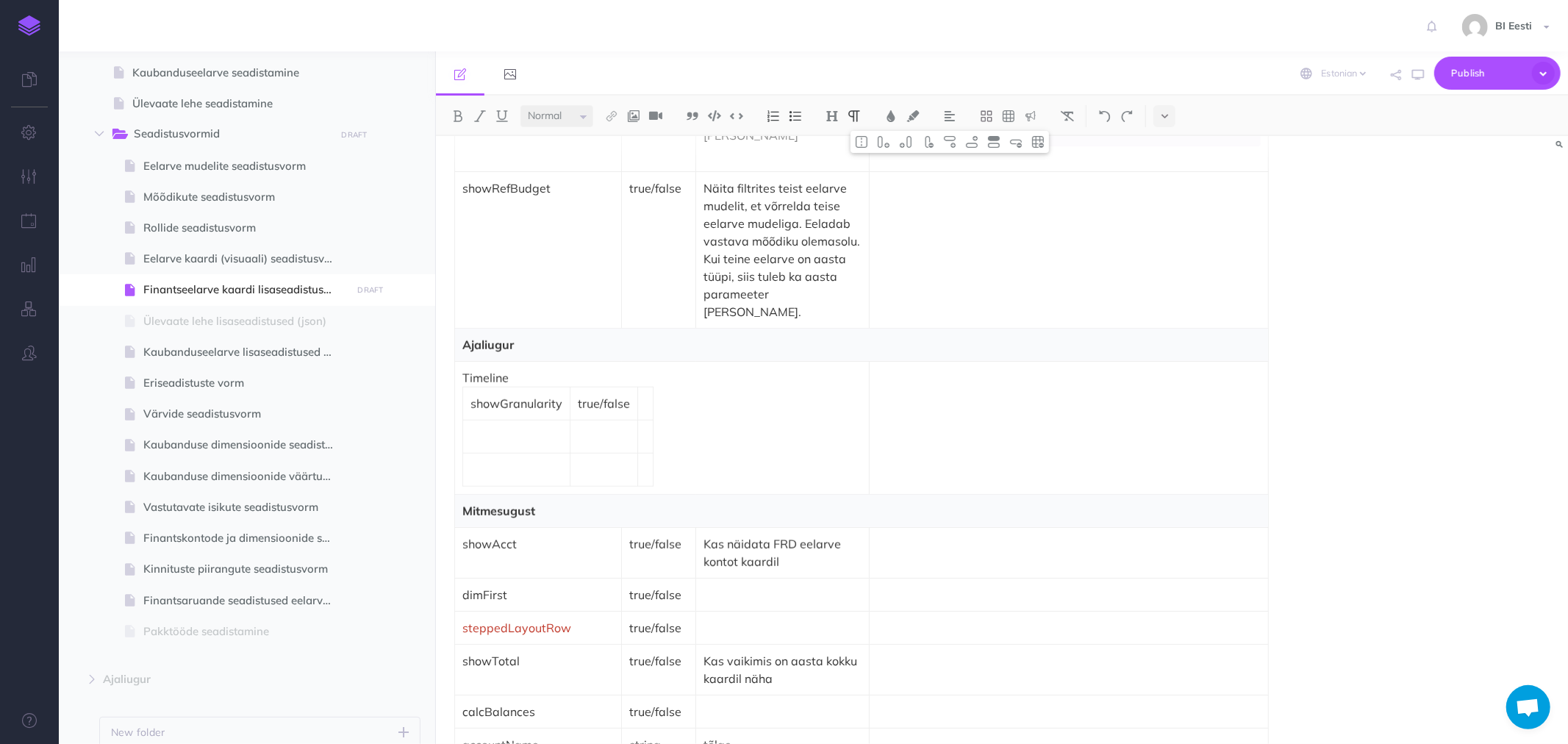
click at [647, 387] on td at bounding box center [646, 403] width 16 height 33
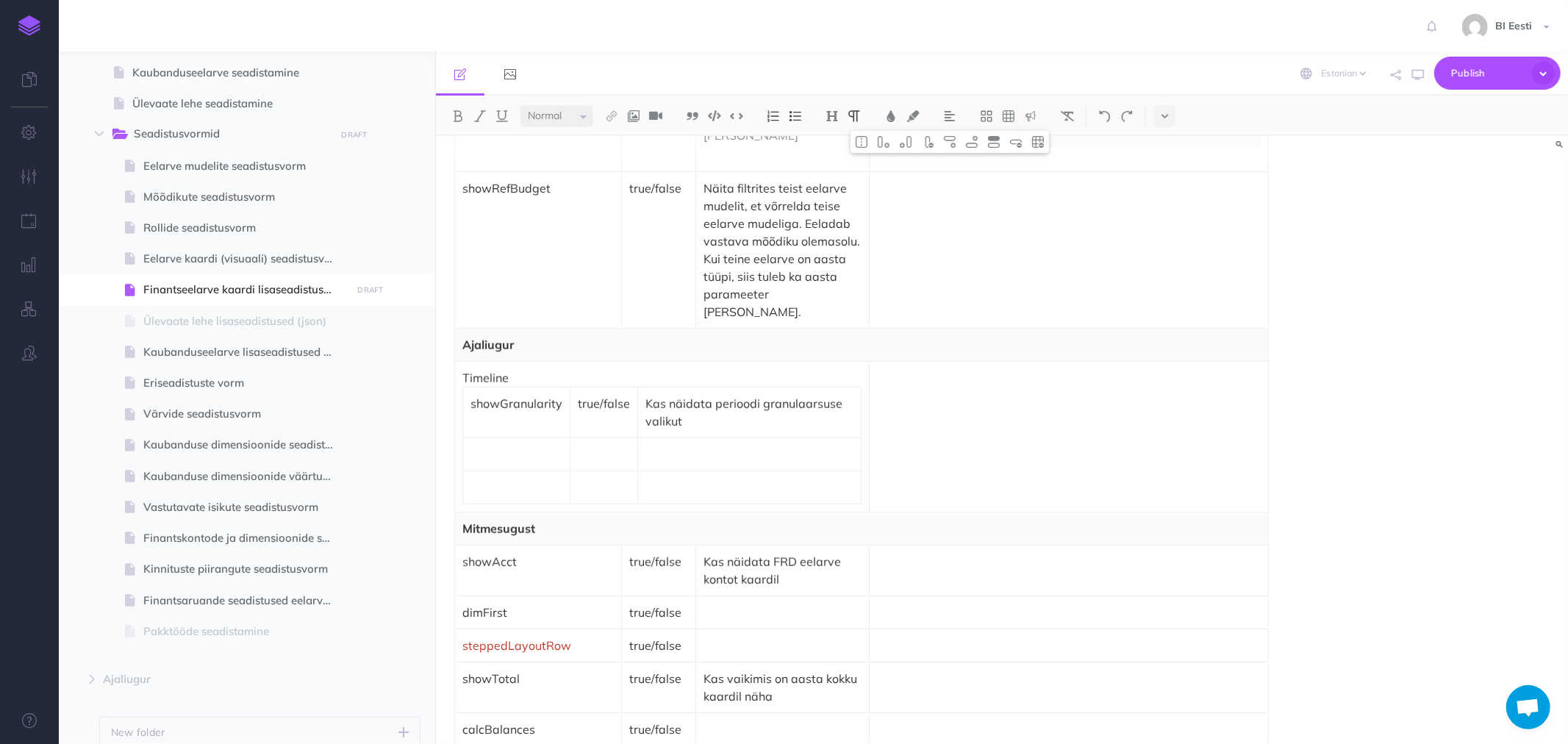
click at [1022, 381] on td at bounding box center [1069, 436] width 399 height 151
click at [723, 119] on button at bounding box center [714, 116] width 22 height 22
click at [541, 336] on p "Ajaliugur" at bounding box center [862, 345] width 799 height 18
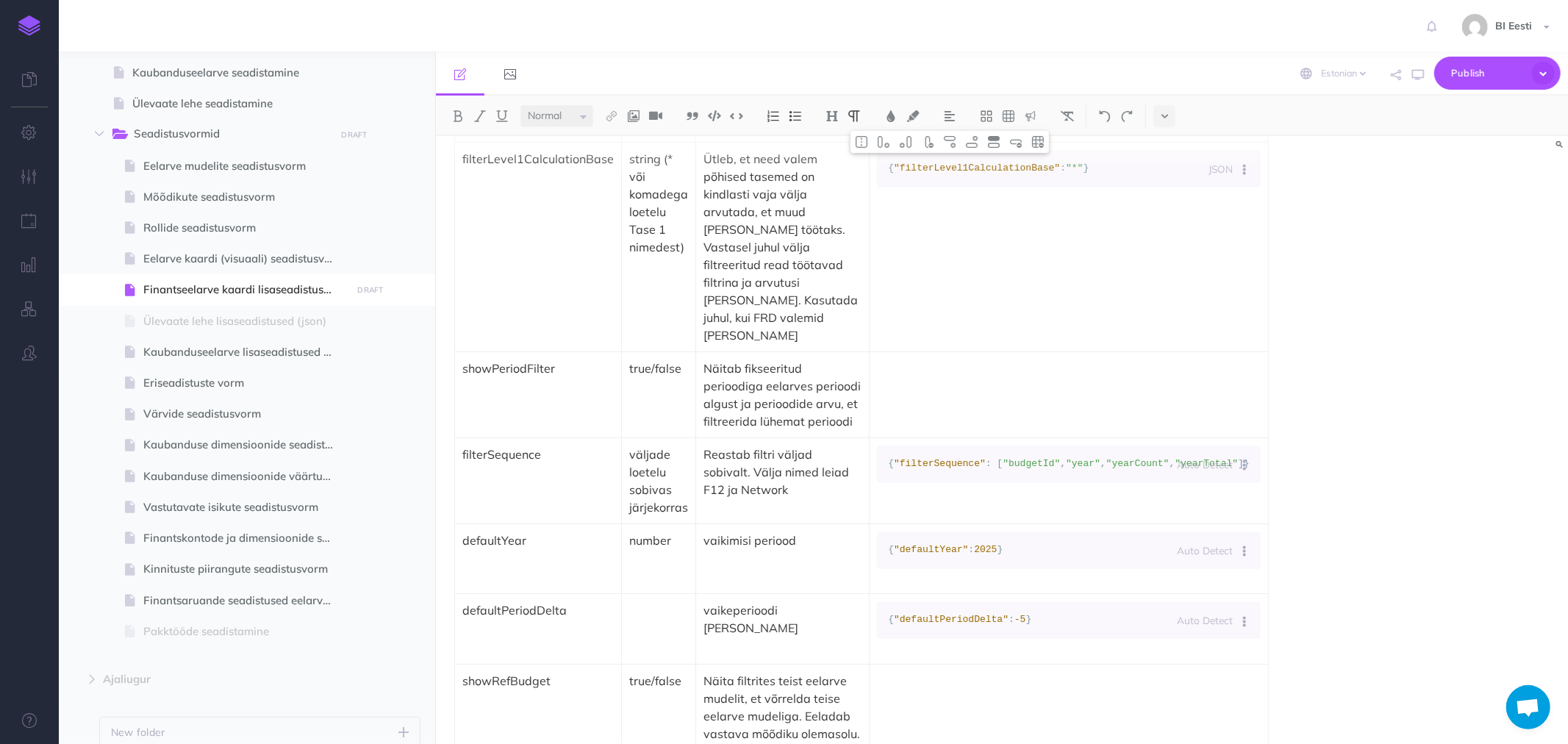
scroll to position [653, 0]
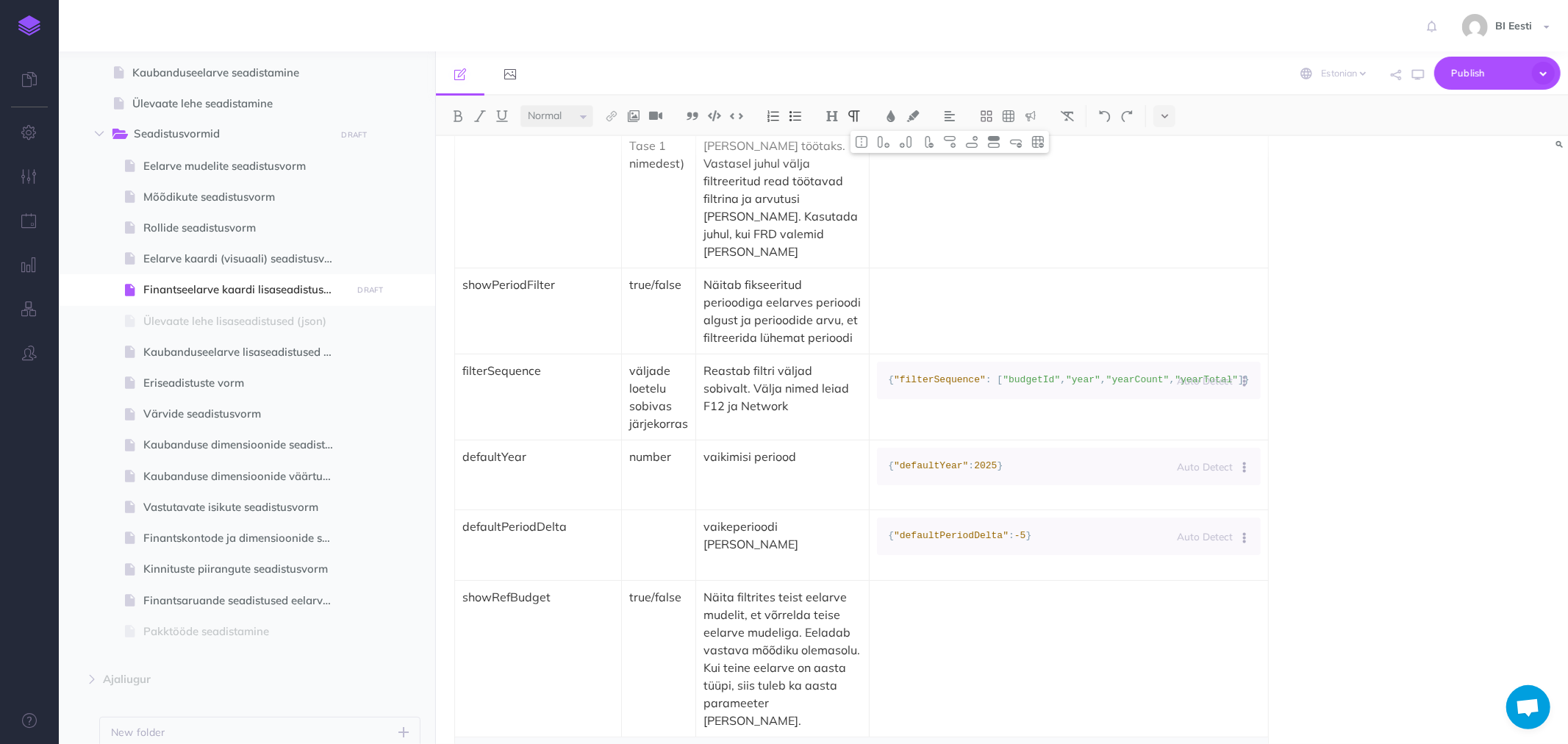
click at [921, 311] on td at bounding box center [1069, 311] width 399 height 86
click at [968, 143] on img at bounding box center [972, 141] width 13 height 12
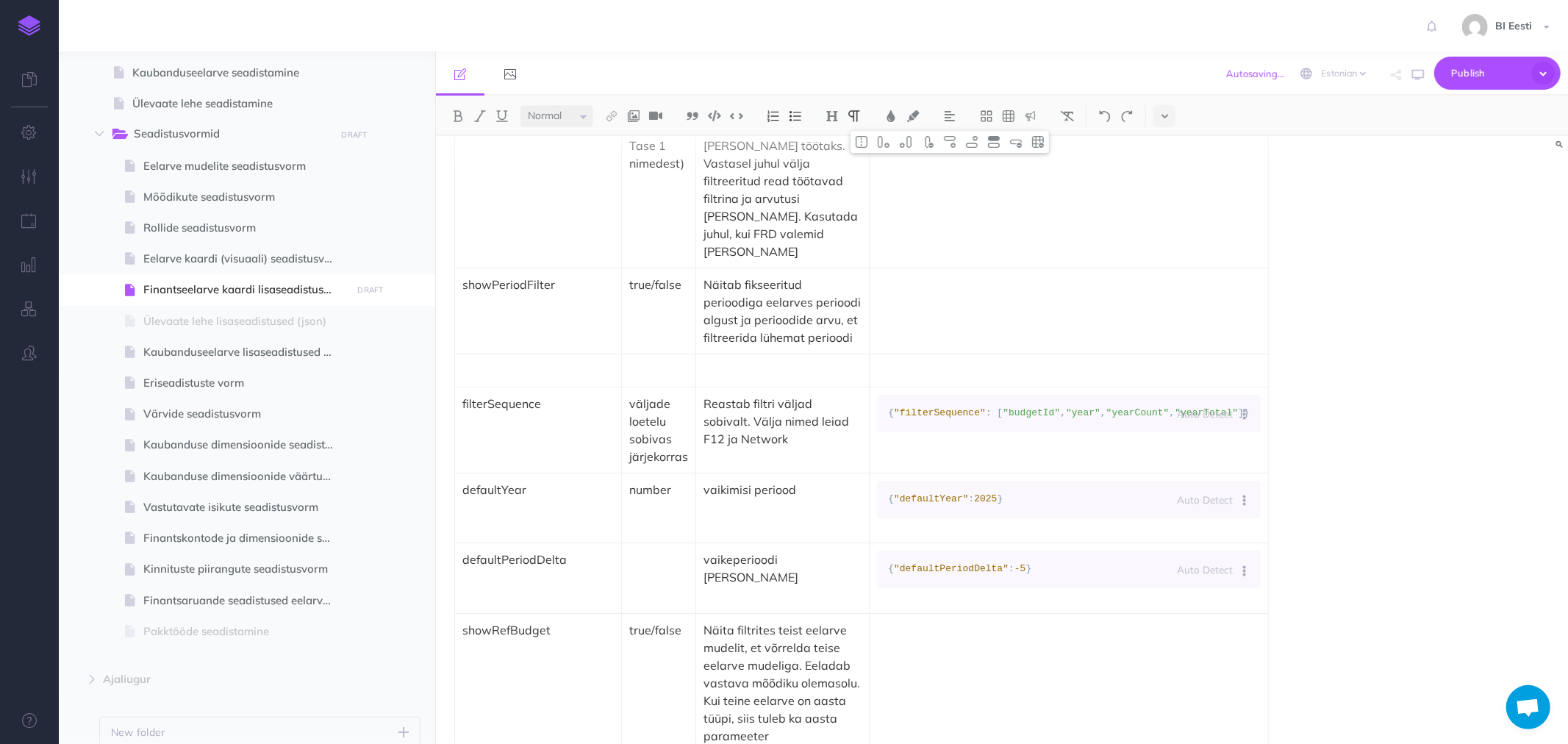
click at [473, 374] on p at bounding box center [538, 370] width 151 height 18
click at [503, 362] on p at bounding box center [538, 370] width 151 height 18
click at [657, 366] on p at bounding box center [659, 370] width 59 height 18
click at [722, 362] on p at bounding box center [782, 370] width 158 height 18
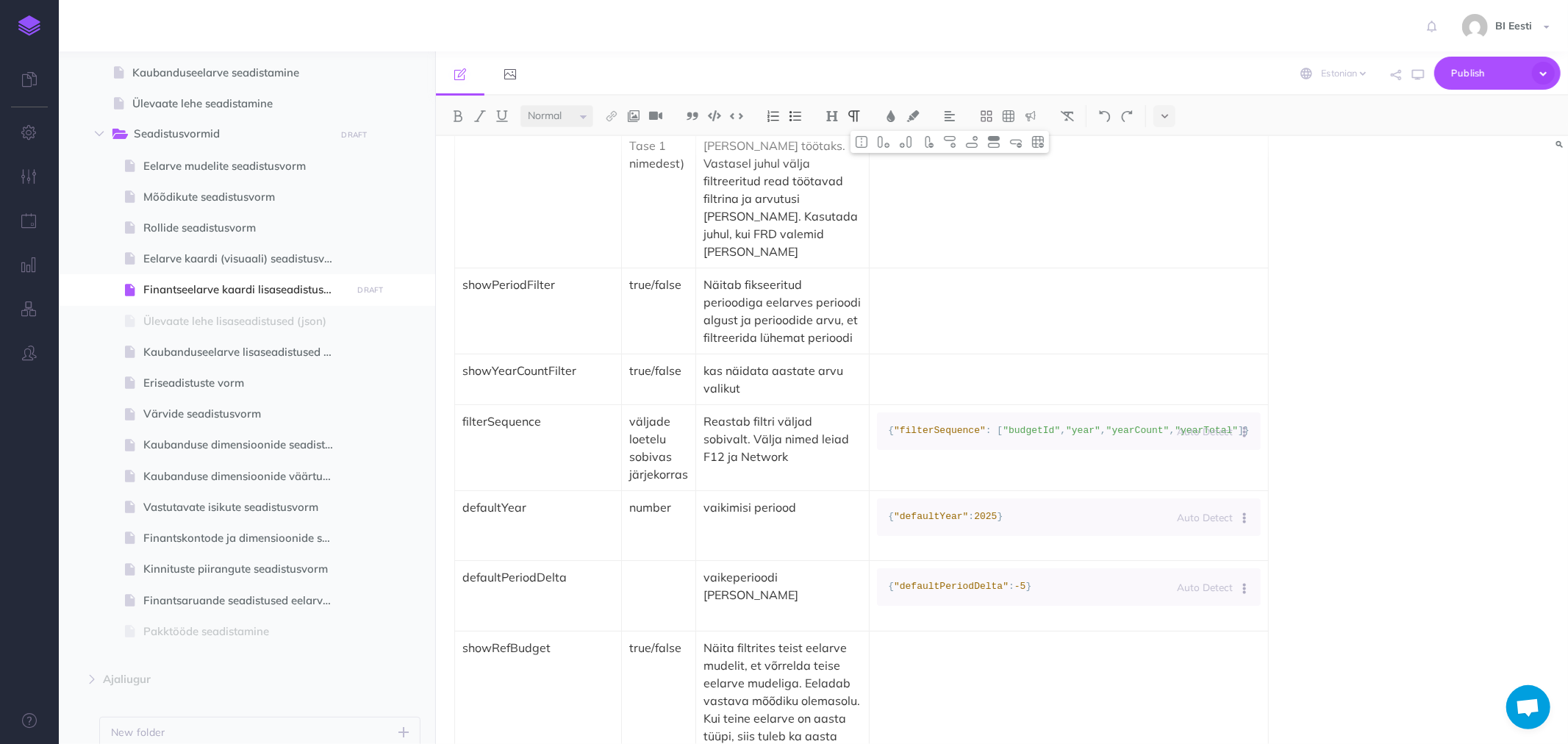
click at [897, 355] on td at bounding box center [1069, 380] width 399 height 50
click at [721, 114] on img at bounding box center [714, 116] width 13 height 11
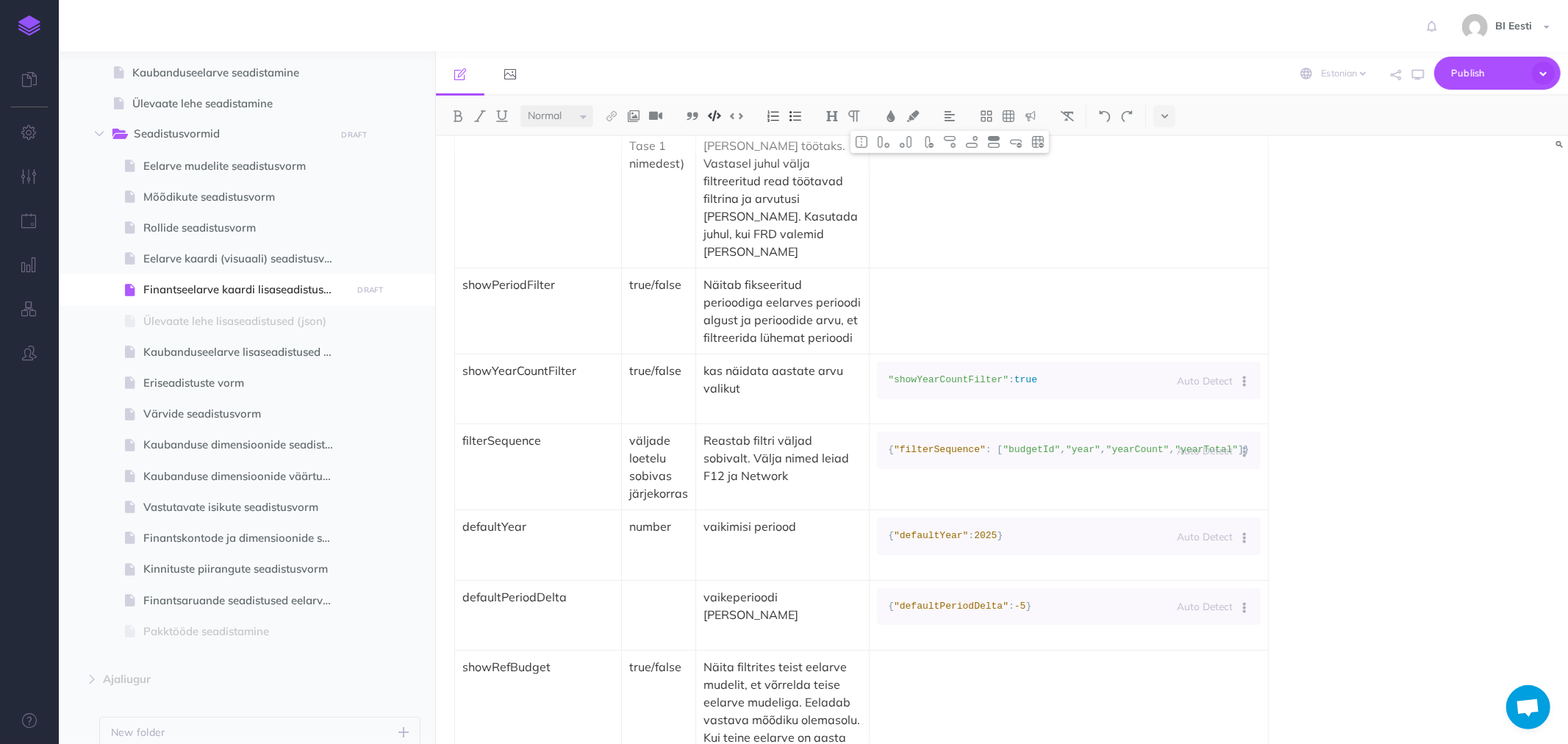
click at [704, 400] on td "kas näidata aastate arvu valikut" at bounding box center [783, 390] width 174 height 70
click at [901, 410] on td "Auto Detect Auto Detection Plain Text Apache Bash C++ C# CSS Diff Dockerfile HT…" at bounding box center [1069, 390] width 399 height 70
click at [566, 400] on td "showYearCountFilter" at bounding box center [538, 390] width 167 height 70
click at [480, 393] on td "showYearCountFilter" at bounding box center [538, 390] width 167 height 70
click at [650, 395] on td "true/false" at bounding box center [659, 390] width 75 height 70
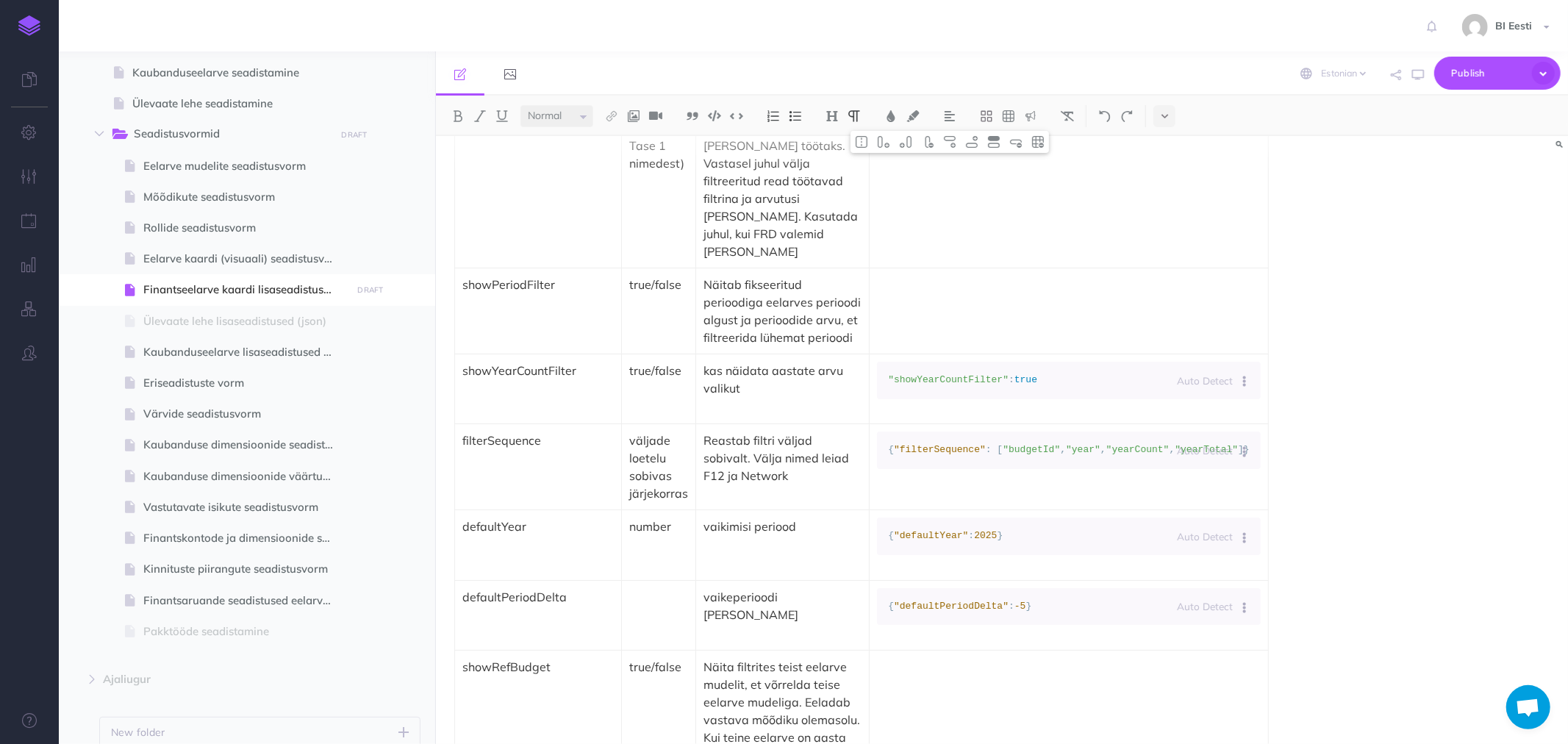
click at [783, 399] on td "kas näidata aastate arvu valikut" at bounding box center [783, 390] width 174 height 70
click at [895, 405] on td "Auto Detect Auto Detection Plain Text Apache Bash C++ C# CSS Diff Dockerfile HT…" at bounding box center [1069, 390] width 399 height 70
click at [1230, 401] on td "Auto Detect Auto Detection Plain Text Apache Bash C++ C# CSS Diff Dockerfile HT…" at bounding box center [1069, 390] width 399 height 70
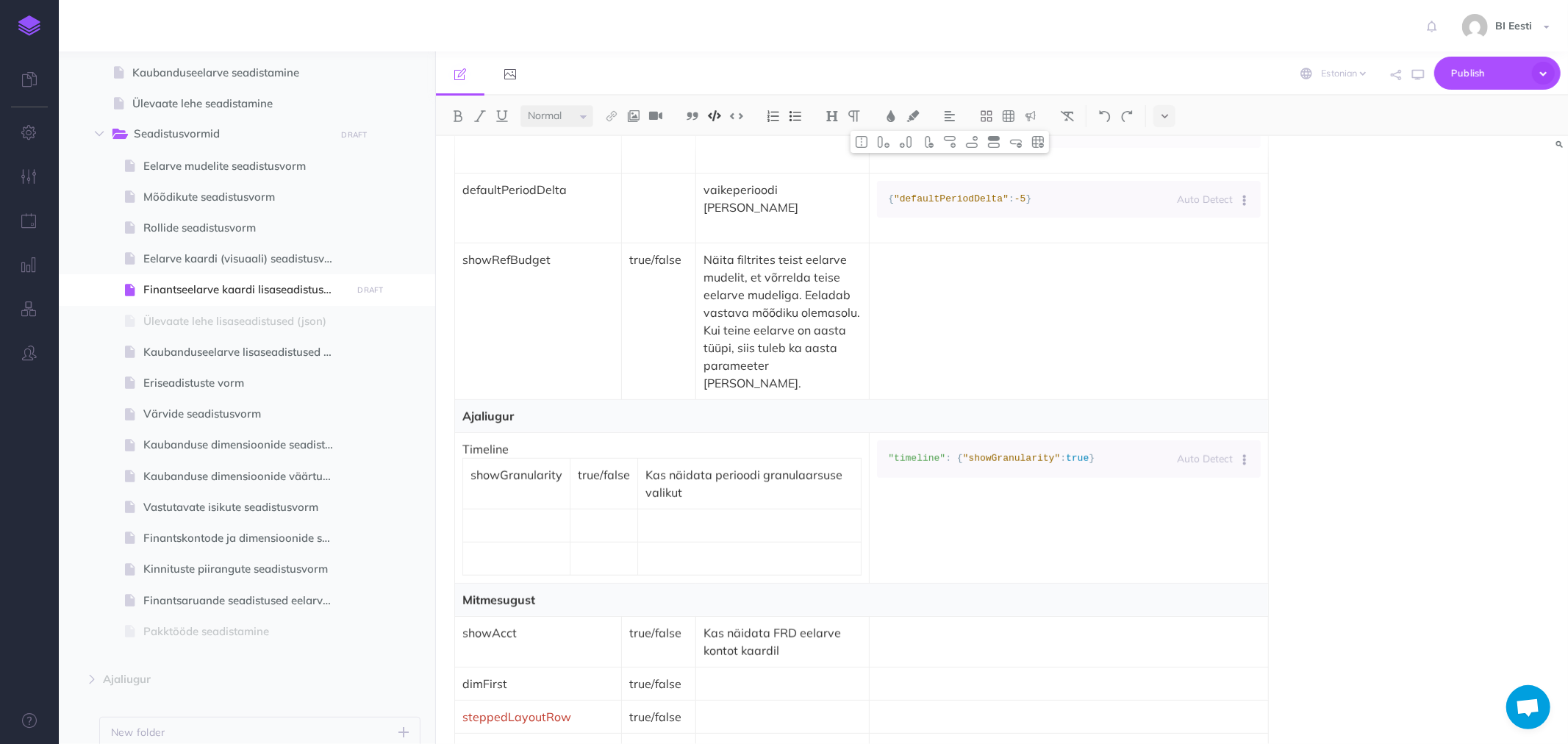
scroll to position [1062, 0]
click at [1470, 76] on span "Publish" at bounding box center [1488, 73] width 74 height 23
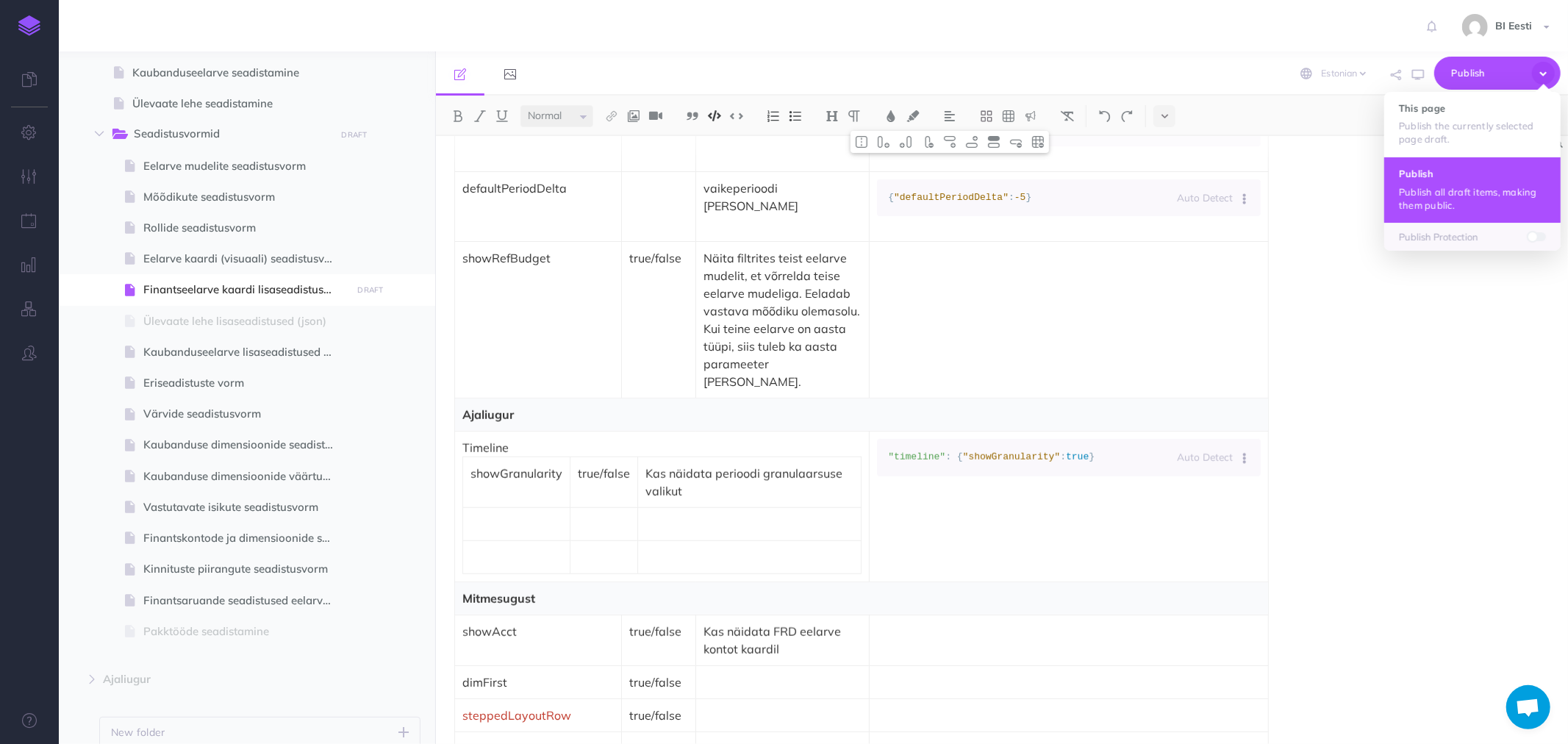
click at [1431, 207] on p "Publish all draft items, making them public." at bounding box center [1472, 199] width 147 height 26
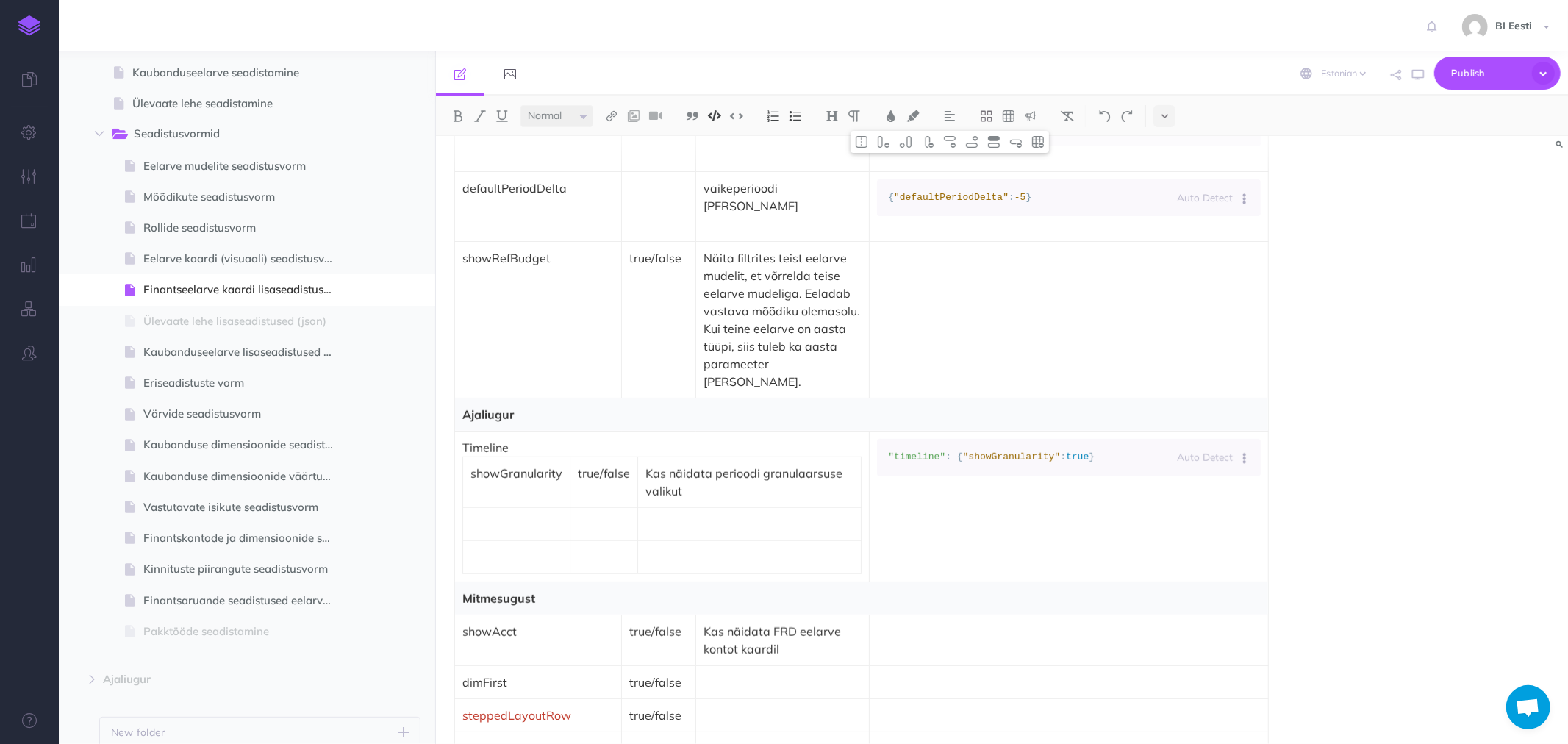
drag, startPoint x: 908, startPoint y: 471, endPoint x: 881, endPoint y: 430, distance: 49.1
click at [881, 439] on pre ""timeline" : { "showGranularity" : true }" at bounding box center [1069, 457] width 383 height 37
copy code ""timeline" : { "showGranularity" : true }"
